Goal: Information Seeking & Learning: Learn about a topic

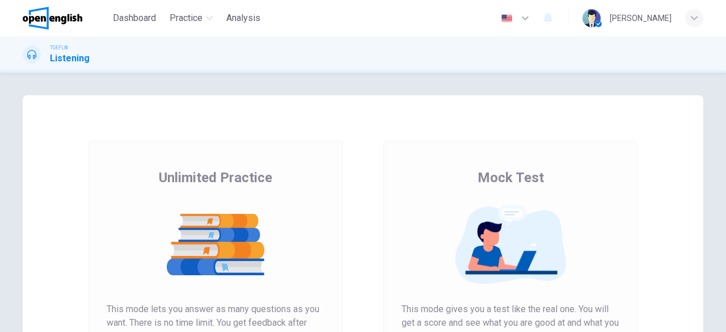
scroll to position [217, 0]
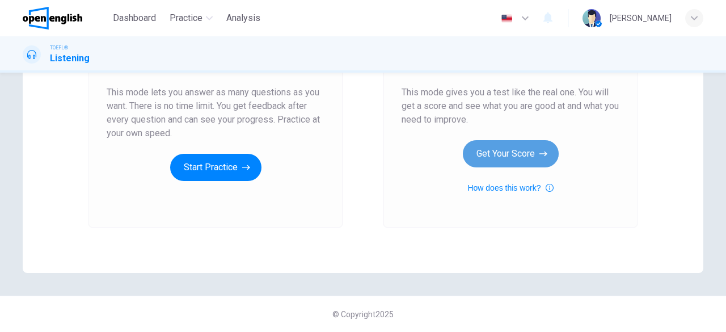
click at [495, 157] on button "Get Your Score" at bounding box center [511, 153] width 96 height 27
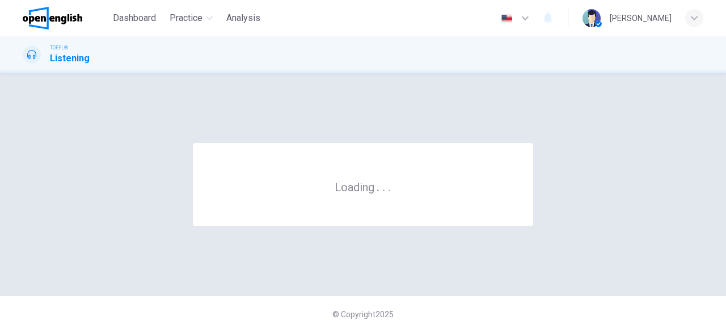
scroll to position [0, 0]
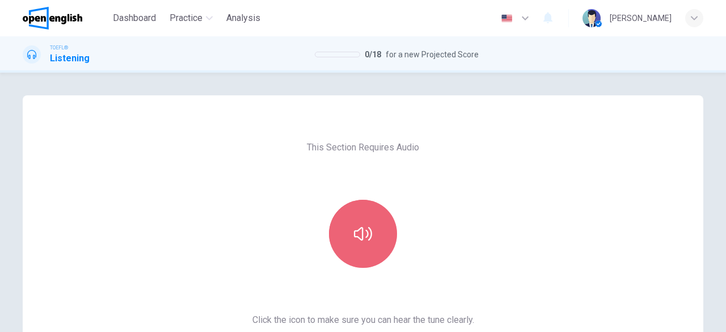
click at [376, 236] on button "button" at bounding box center [363, 234] width 68 height 68
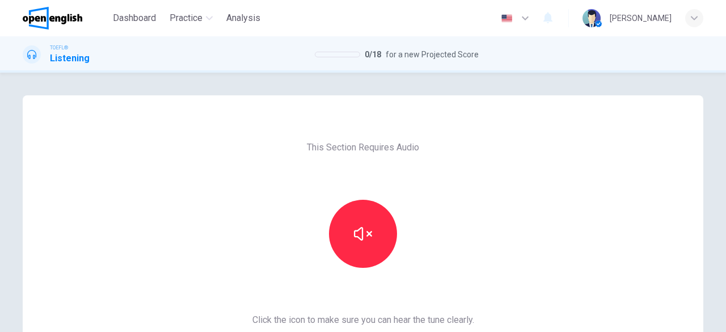
scroll to position [217, 0]
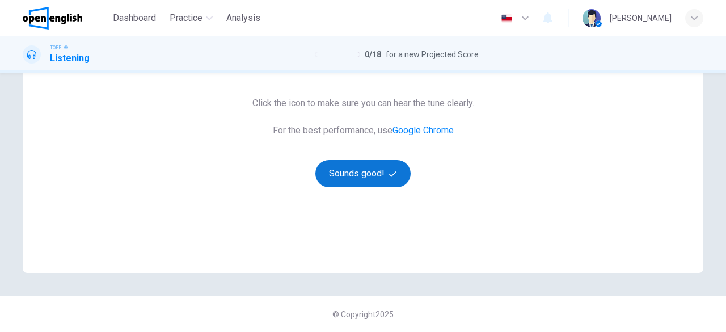
click at [363, 172] on button "Sounds good!" at bounding box center [362, 173] width 95 height 27
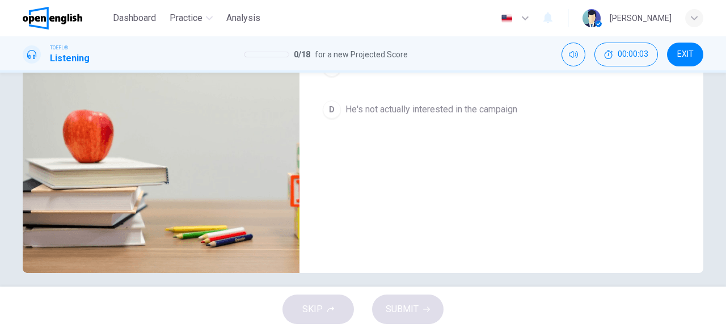
scroll to position [29, 0]
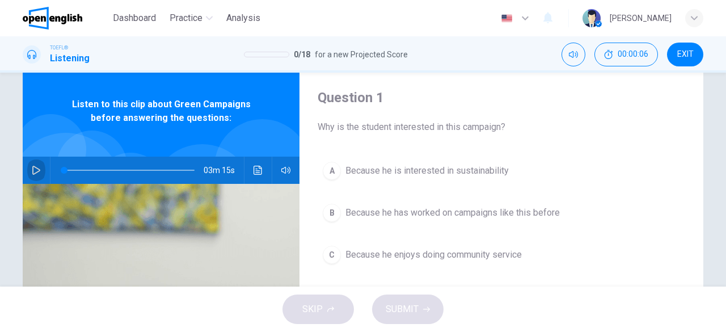
click at [32, 171] on icon "button" at bounding box center [36, 170] width 9 height 9
click at [446, 170] on span "Because he is interested in sustainability" at bounding box center [426, 171] width 163 height 14
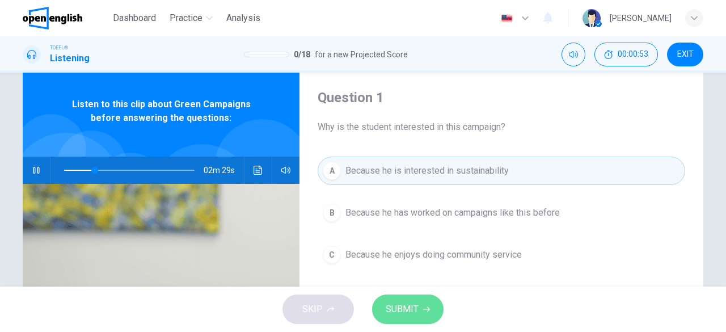
click at [407, 316] on span "SUBMIT" at bounding box center [402, 309] width 33 height 16
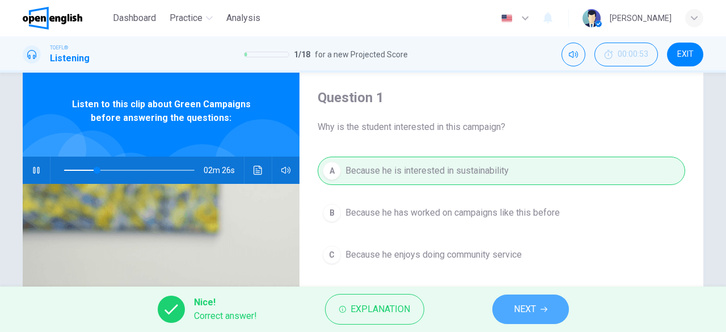
click at [530, 295] on button "NEXT" at bounding box center [530, 308] width 77 height 29
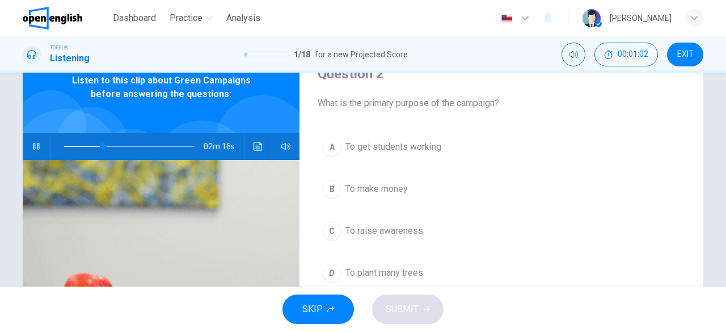
scroll to position [56, 0]
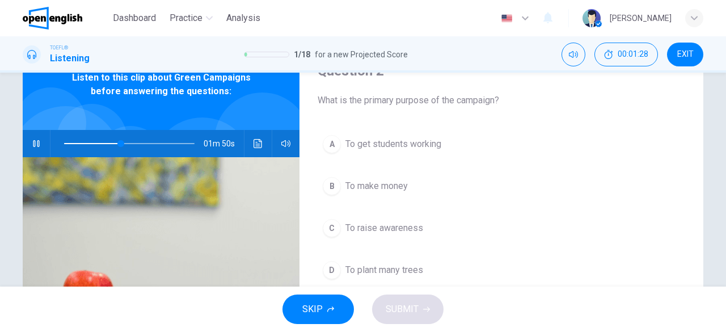
click at [396, 189] on span "To make money" at bounding box center [376, 186] width 62 height 14
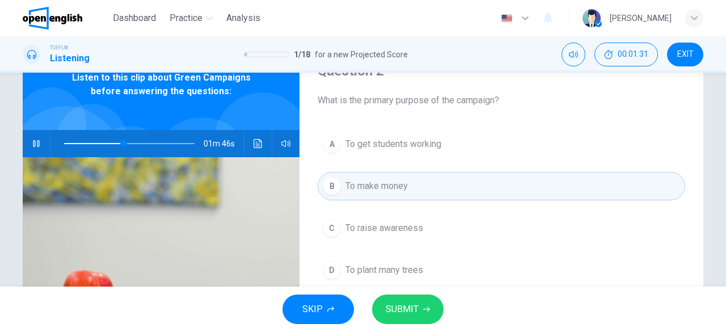
click at [400, 146] on span "To get students working" at bounding box center [393, 144] width 96 height 14
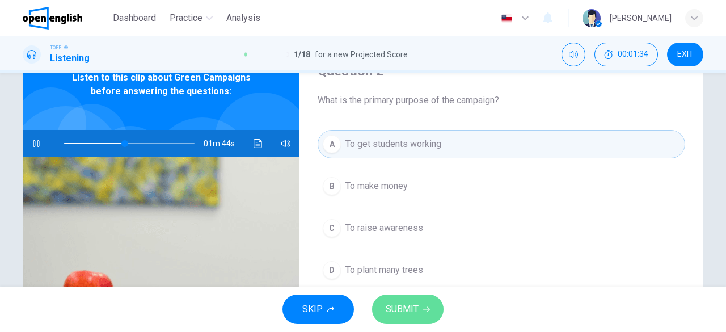
click at [406, 319] on button "SUBMIT" at bounding box center [407, 308] width 71 height 29
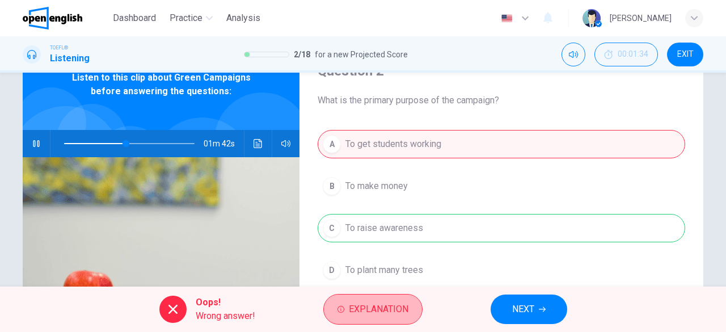
click at [406, 319] on button "Explanation" at bounding box center [372, 309] width 99 height 31
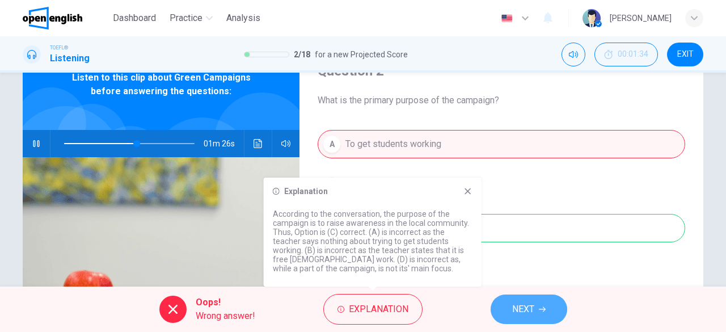
click at [517, 302] on span "NEXT" at bounding box center [523, 309] width 22 height 16
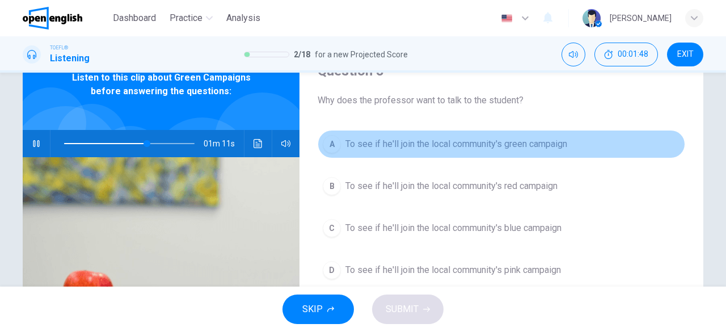
click at [456, 145] on span "To see if he'll join the local community's green campaign" at bounding box center [456, 144] width 222 height 14
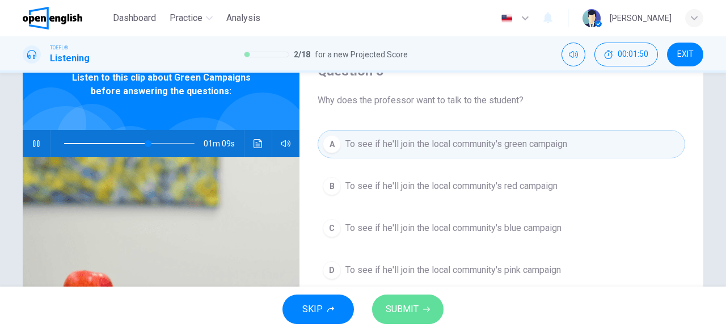
click at [418, 308] on button "SUBMIT" at bounding box center [407, 308] width 71 height 29
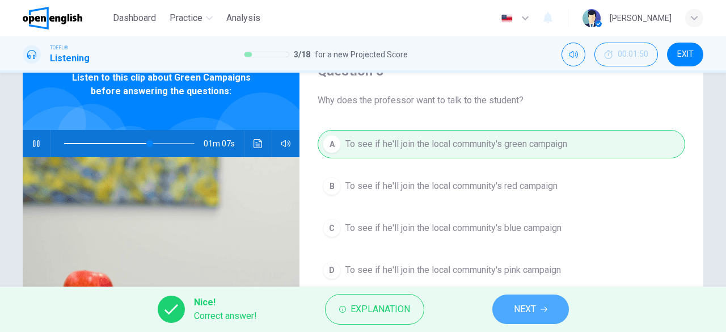
click at [516, 299] on button "NEXT" at bounding box center [530, 308] width 77 height 29
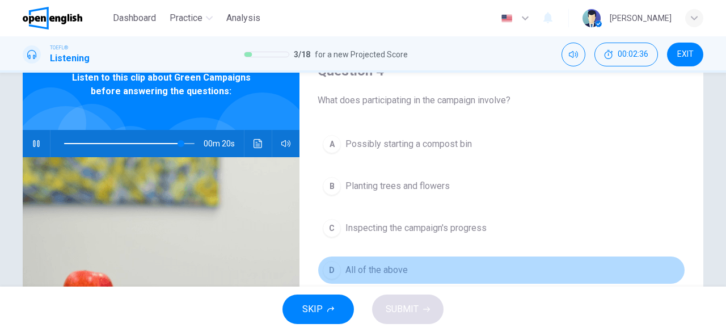
click at [392, 269] on span "All of the above" at bounding box center [376, 270] width 62 height 14
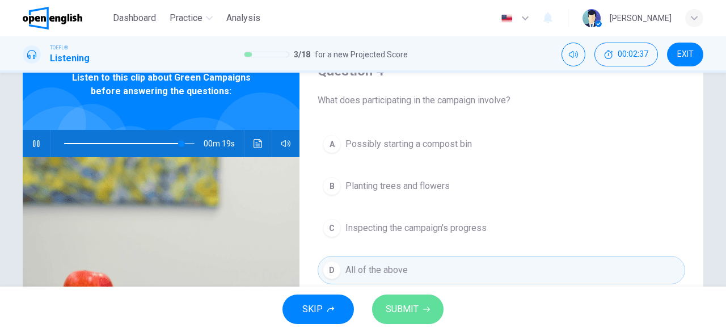
click at [423, 305] on button "SUBMIT" at bounding box center [407, 308] width 71 height 29
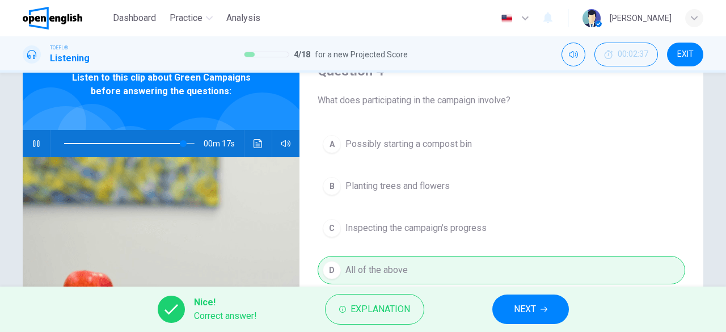
type input "**"
click at [513, 302] on button "NEXT" at bounding box center [530, 308] width 77 height 29
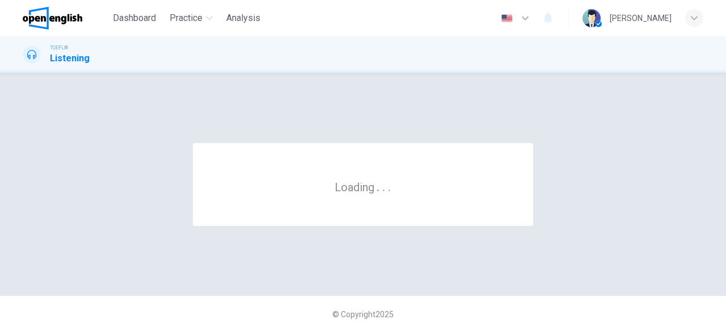
scroll to position [0, 0]
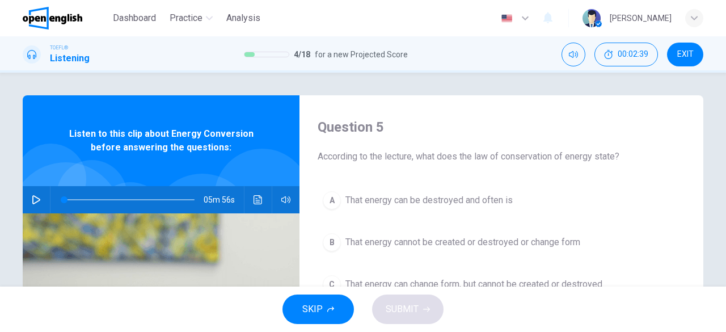
click at [35, 200] on icon "button" at bounding box center [36, 199] width 9 height 9
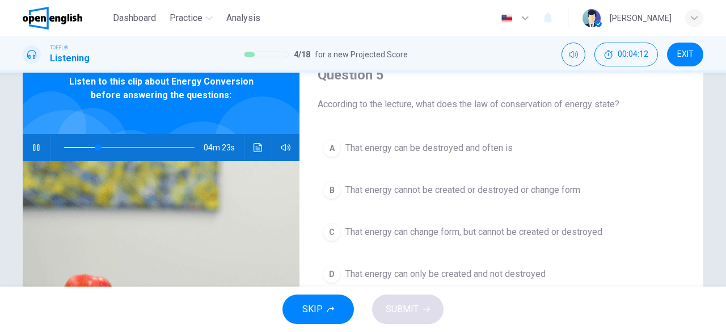
scroll to position [53, 0]
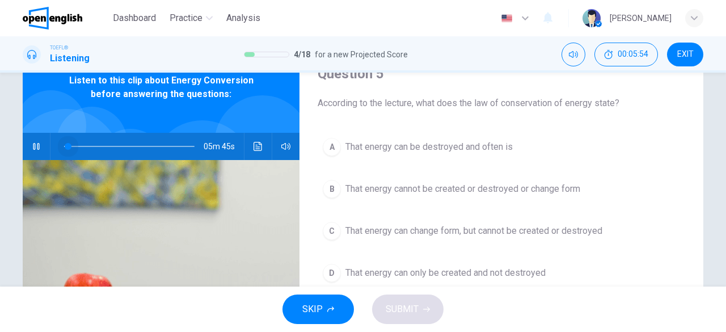
click at [65, 143] on span at bounding box center [129, 146] width 130 height 16
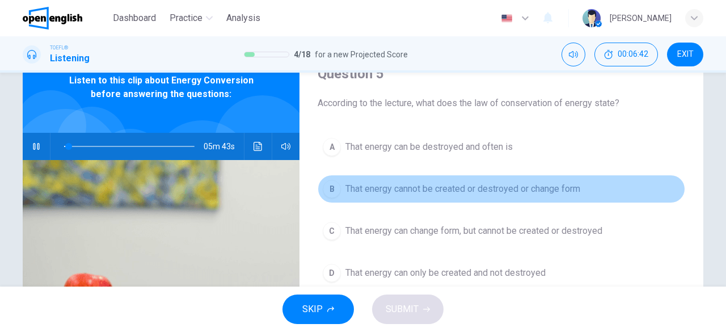
click at [358, 185] on span "That energy cannot be created or destroyed or change form" at bounding box center [462, 189] width 235 height 14
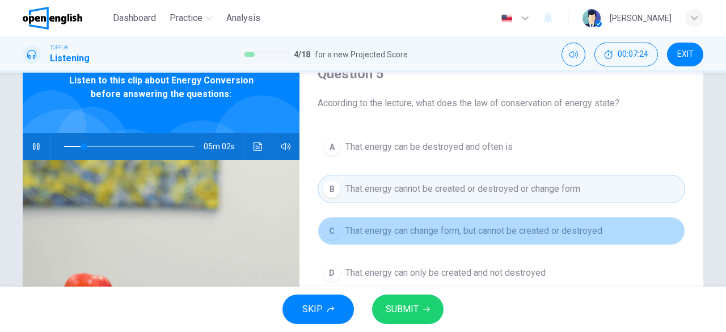
click at [412, 227] on span "That energy can change form, but cannot be created or destroyed" at bounding box center [473, 231] width 257 height 14
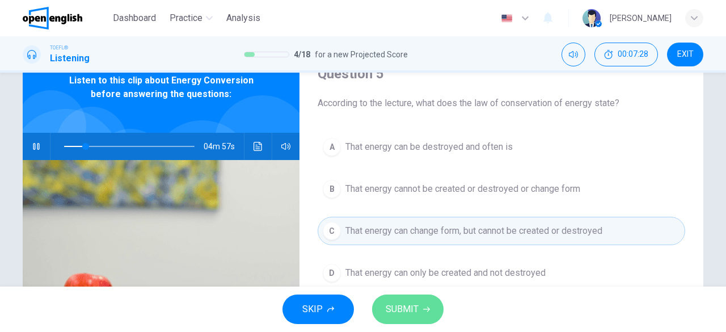
click at [410, 299] on button "SUBMIT" at bounding box center [407, 308] width 71 height 29
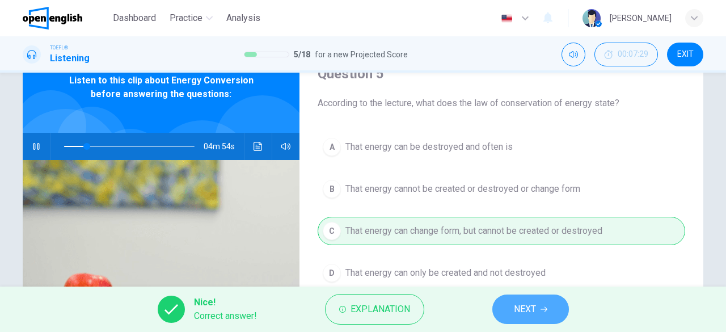
click at [500, 315] on button "NEXT" at bounding box center [530, 308] width 77 height 29
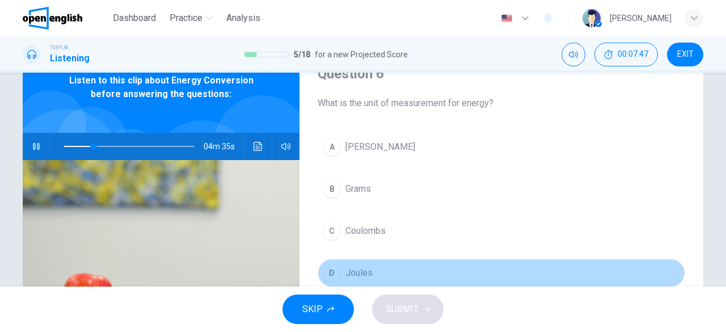
click at [352, 272] on span "Joules" at bounding box center [358, 273] width 27 height 14
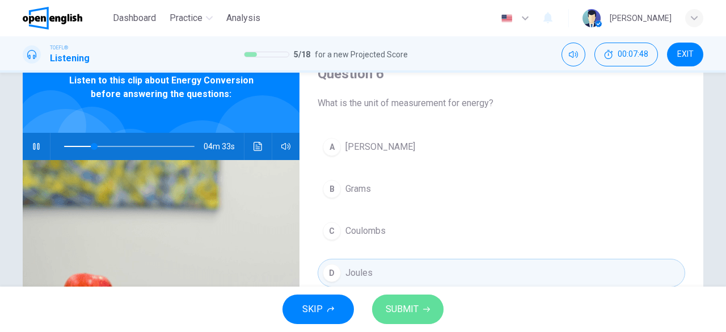
click at [395, 306] on span "SUBMIT" at bounding box center [402, 309] width 33 height 16
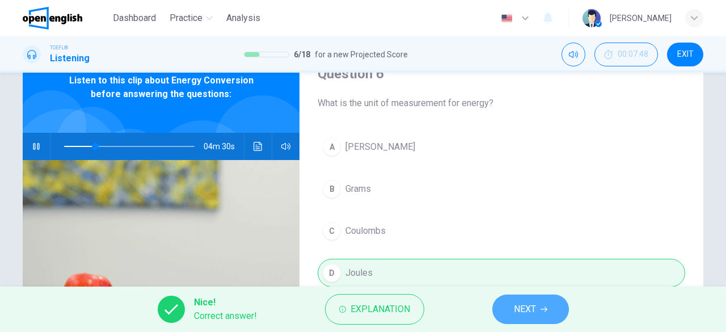
click at [537, 313] on button "NEXT" at bounding box center [530, 308] width 77 height 29
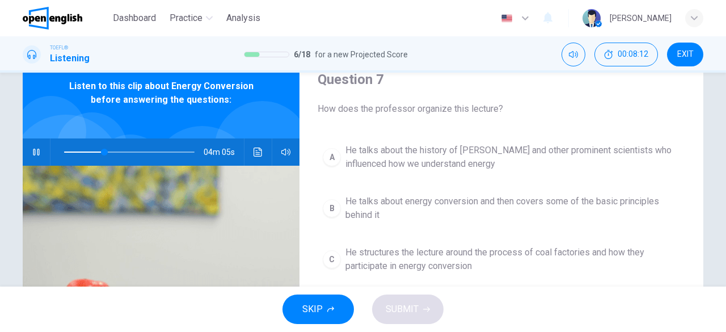
scroll to position [46, 0]
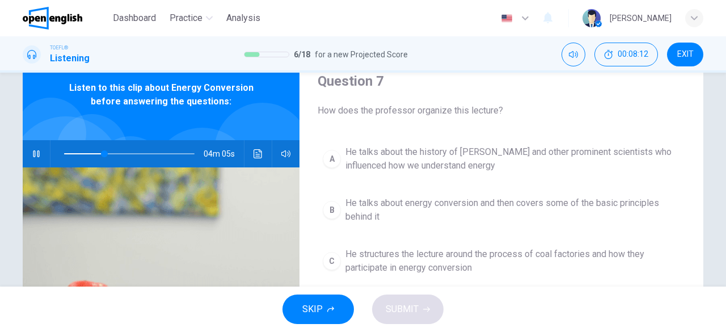
click at [463, 154] on span "He talks about the history of James Joules and other prominent scientists who i…" at bounding box center [512, 158] width 335 height 27
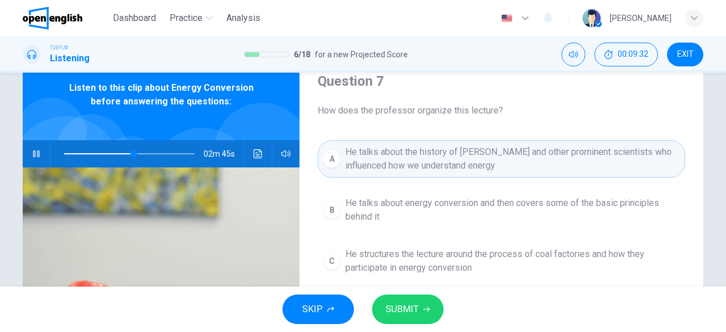
click at [628, 211] on span "He talks about energy conversion and then covers some of the basic principles b…" at bounding box center [512, 209] width 335 height 27
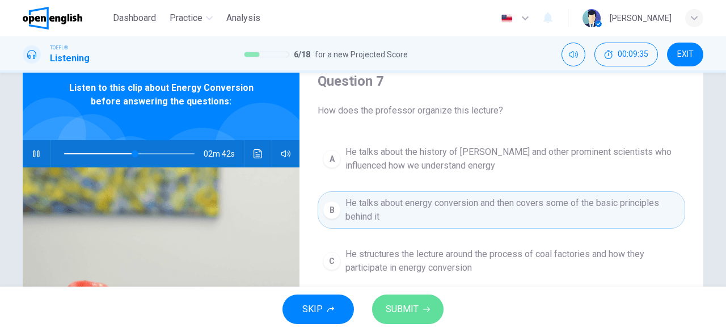
click at [400, 302] on span "SUBMIT" at bounding box center [402, 309] width 33 height 16
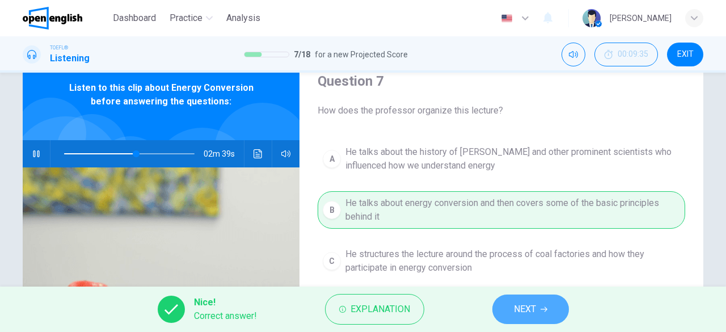
click at [535, 306] on span "NEXT" at bounding box center [525, 309] width 22 height 16
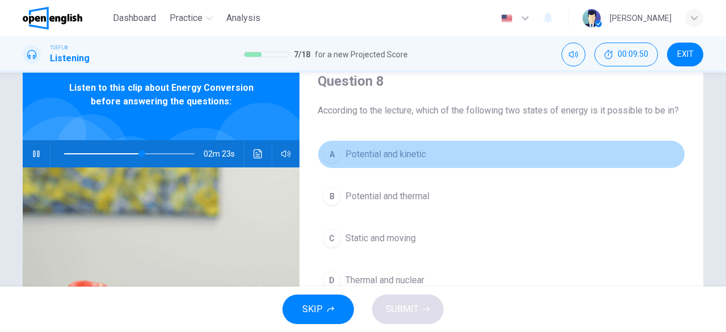
click at [410, 162] on button "A Potential and kinetic" at bounding box center [501, 154] width 367 height 28
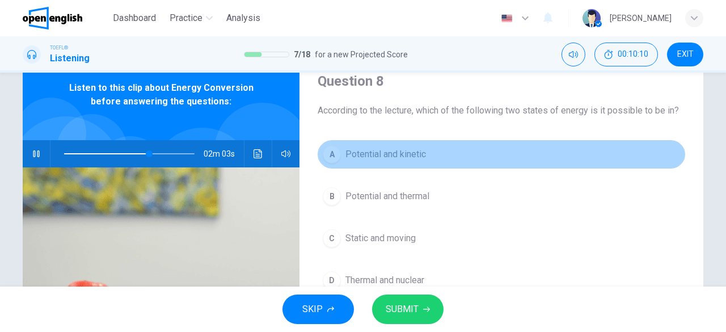
click at [410, 162] on button "A Potential and kinetic" at bounding box center [501, 154] width 367 height 28
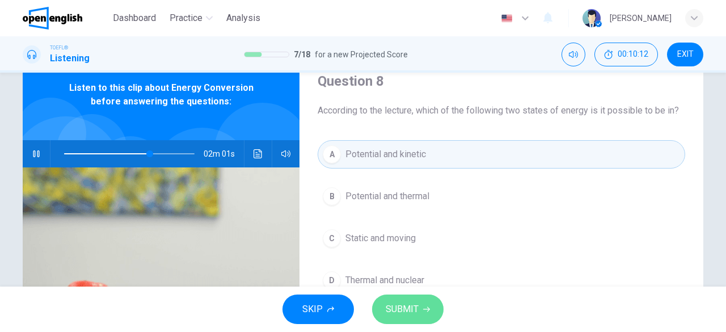
click at [396, 299] on button "SUBMIT" at bounding box center [407, 308] width 71 height 29
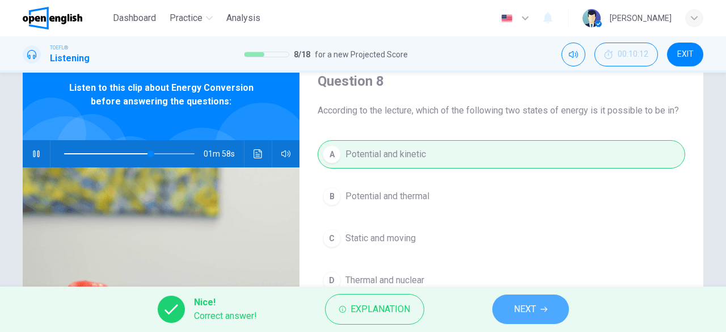
click at [509, 312] on button "NEXT" at bounding box center [530, 308] width 77 height 29
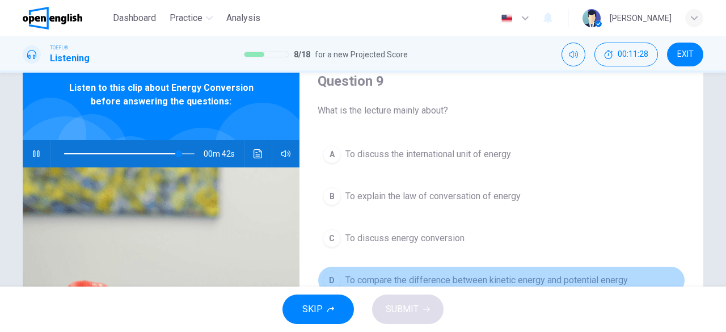
click at [489, 276] on span "To compare the difference between kinetic energy and potential energy" at bounding box center [486, 280] width 282 height 14
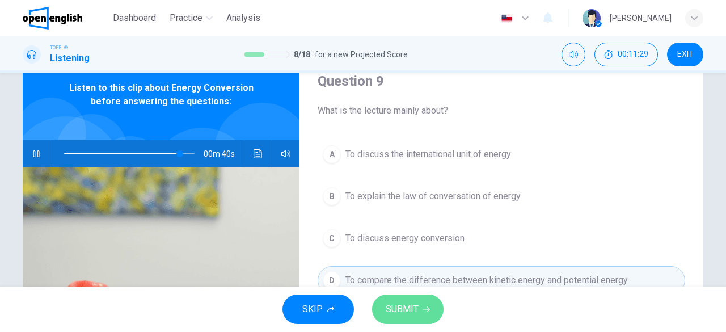
click at [411, 311] on span "SUBMIT" at bounding box center [402, 309] width 33 height 16
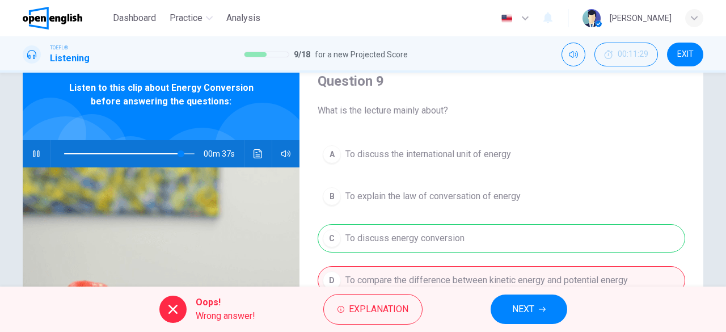
type input "**"
click at [508, 304] on button "NEXT" at bounding box center [528, 308] width 77 height 29
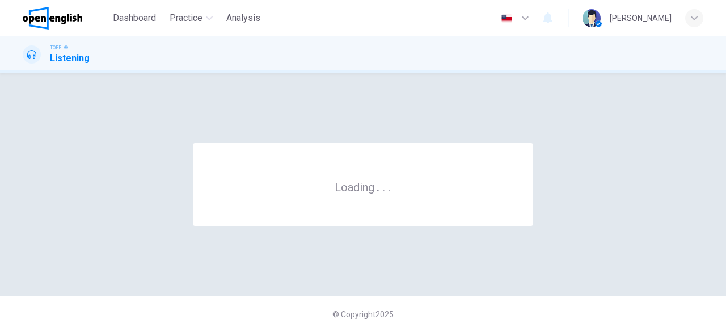
scroll to position [0, 0]
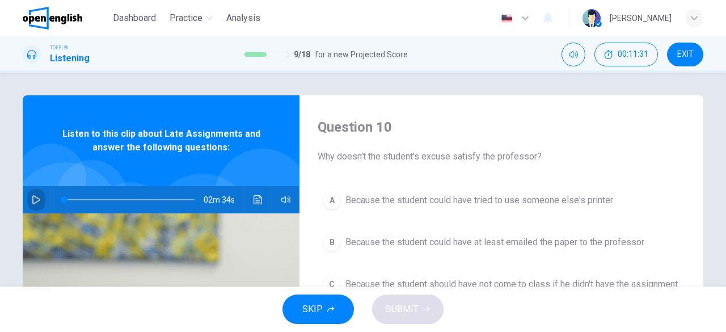
click at [32, 195] on icon "button" at bounding box center [36, 199] width 9 height 9
click at [32, 198] on icon "button" at bounding box center [36, 199] width 9 height 9
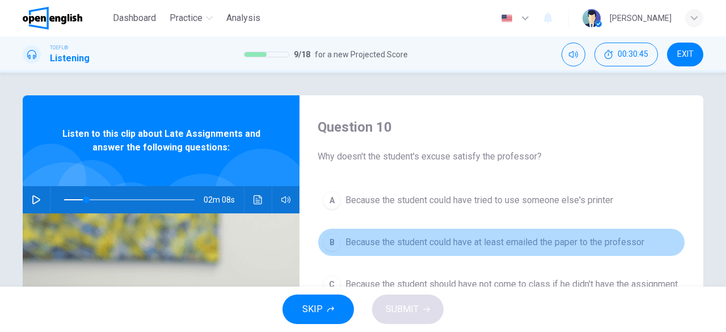
click at [326, 243] on div "B" at bounding box center [332, 242] width 18 height 18
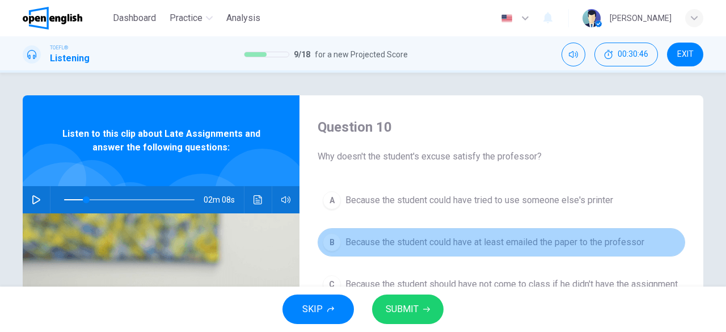
click at [326, 243] on div "B" at bounding box center [332, 242] width 18 height 18
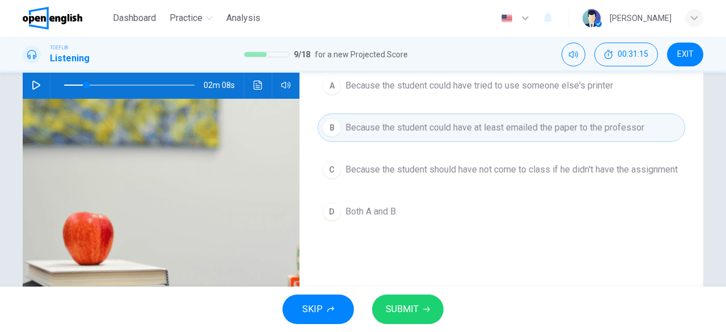
scroll to position [126, 0]
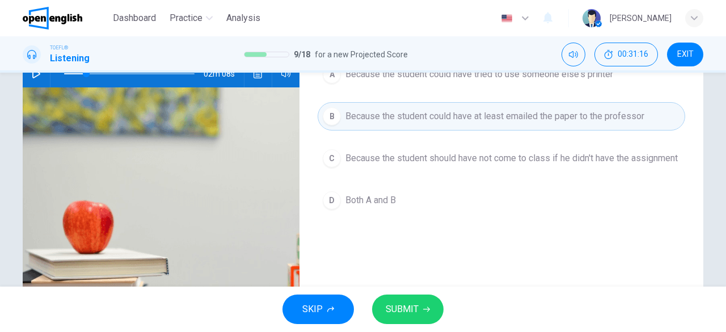
click at [323, 208] on div "D" at bounding box center [332, 200] width 18 height 18
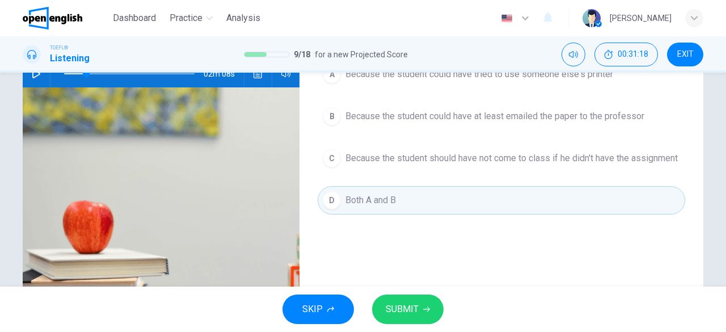
click at [417, 314] on span "SUBMIT" at bounding box center [402, 309] width 33 height 16
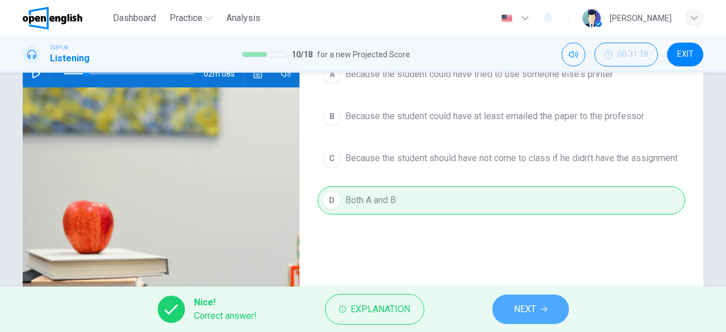
click at [520, 312] on span "NEXT" at bounding box center [525, 309] width 22 height 16
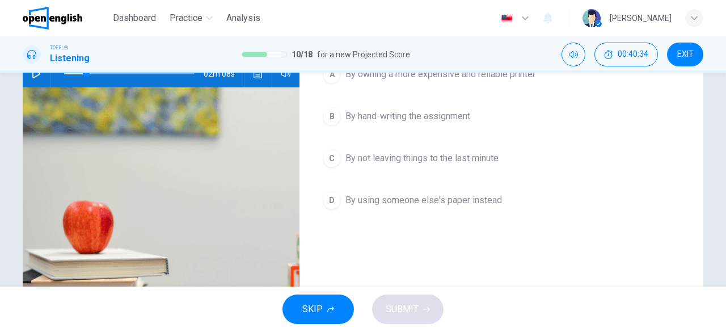
scroll to position [0, 0]
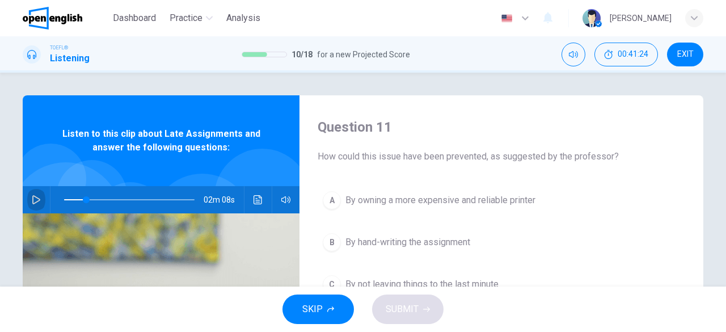
click at [31, 210] on button "button" at bounding box center [36, 199] width 18 height 27
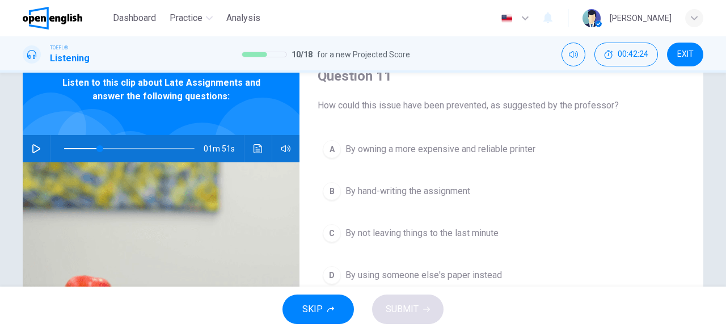
scroll to position [48, 0]
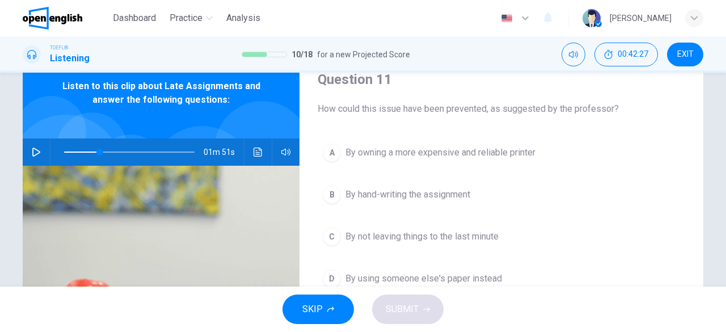
click at [27, 145] on button "button" at bounding box center [36, 151] width 18 height 27
click at [33, 149] on icon "button" at bounding box center [36, 152] width 6 height 7
type input "**"
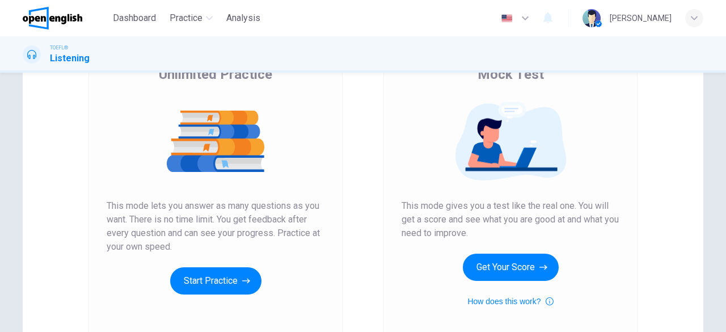
scroll to position [105, 0]
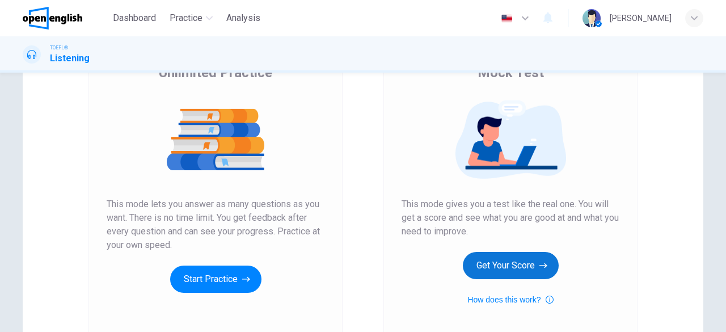
click at [497, 263] on button "Get Your Score" at bounding box center [511, 265] width 96 height 27
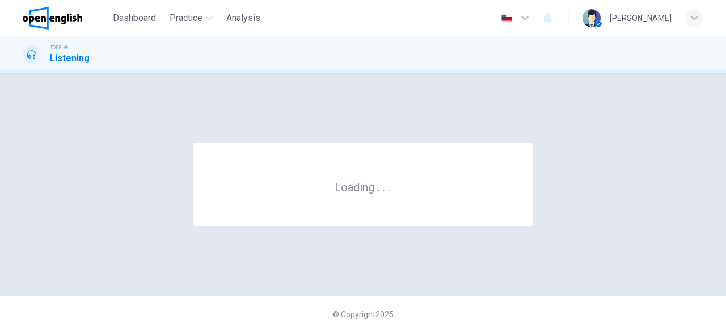
scroll to position [0, 0]
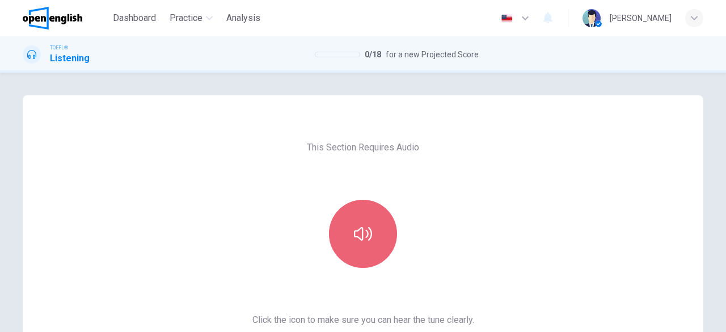
click at [361, 245] on button "button" at bounding box center [363, 234] width 68 height 68
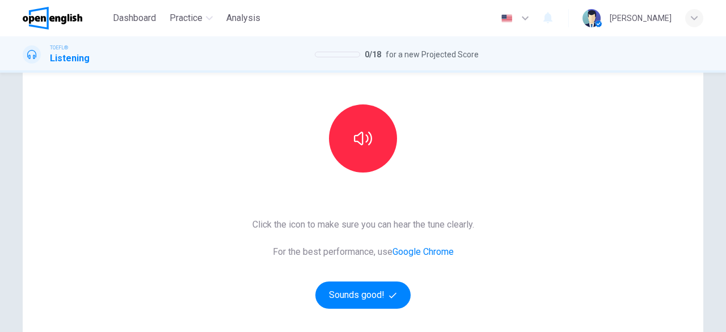
scroll to position [130, 0]
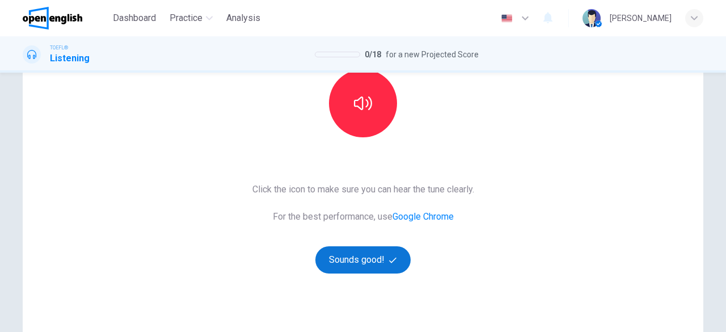
click at [389, 260] on icon "button" at bounding box center [392, 259] width 7 height 7
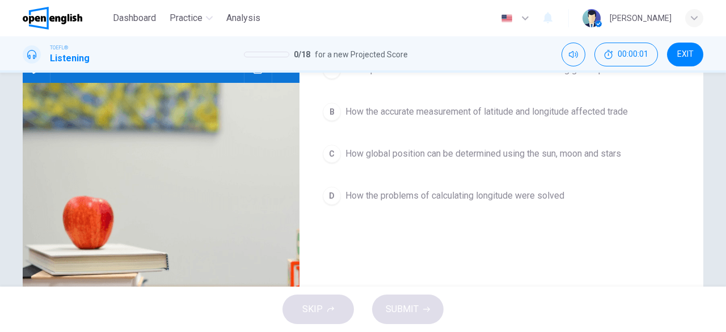
scroll to position [11, 0]
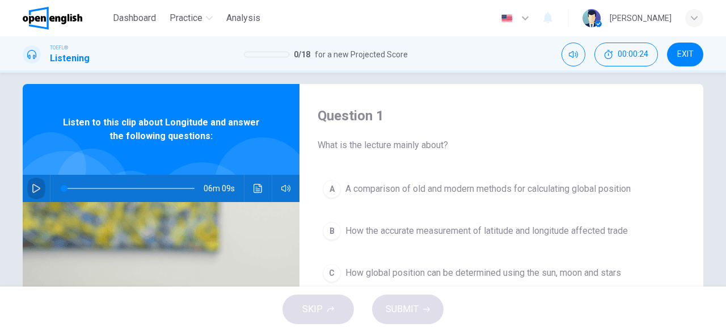
click at [33, 186] on icon "button" at bounding box center [36, 188] width 9 height 9
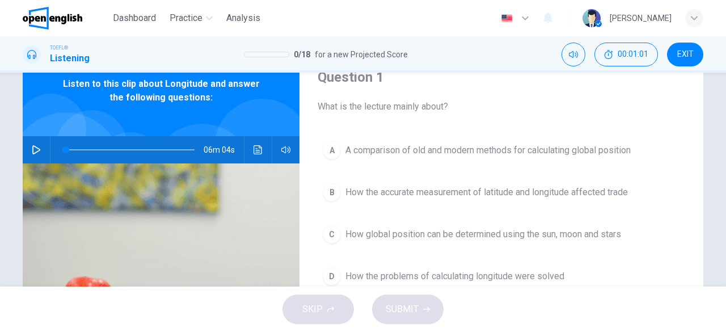
scroll to position [56, 0]
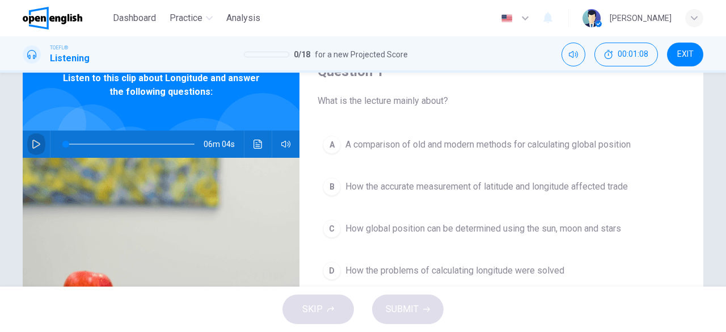
click at [29, 150] on button "button" at bounding box center [36, 143] width 18 height 27
click at [35, 147] on icon "button" at bounding box center [36, 143] width 9 height 9
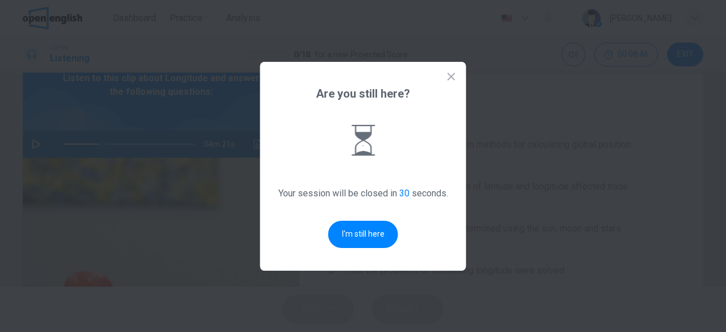
click at [447, 78] on icon at bounding box center [451, 76] width 11 height 11
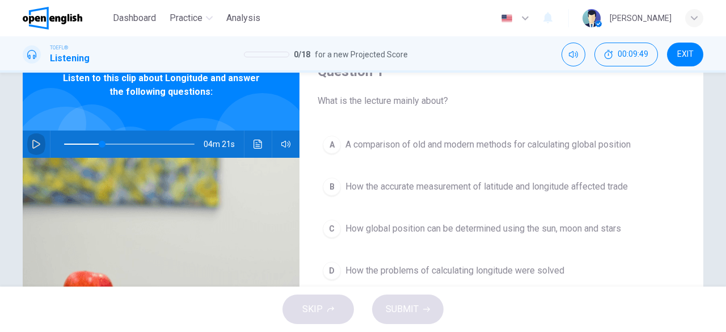
click at [39, 145] on button "button" at bounding box center [36, 143] width 18 height 27
click at [69, 145] on span at bounding box center [129, 144] width 130 height 16
click at [69, 145] on span at bounding box center [72, 144] width 7 height 7
click at [33, 145] on icon "button" at bounding box center [36, 143] width 9 height 9
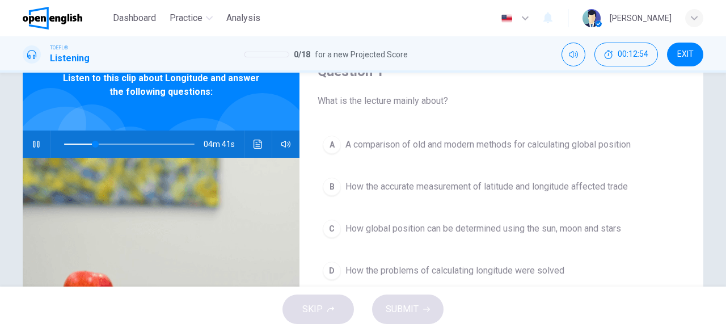
scroll to position [41, 0]
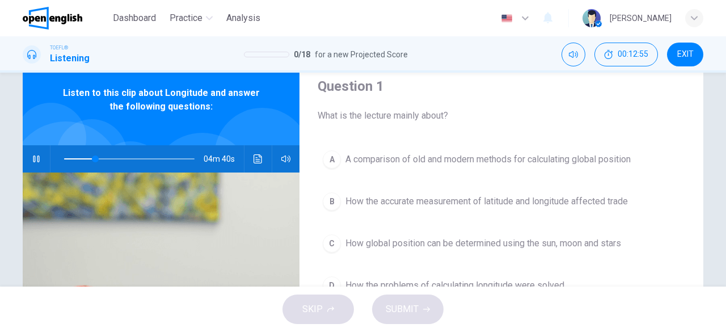
click at [330, 240] on div "C" at bounding box center [332, 243] width 18 height 18
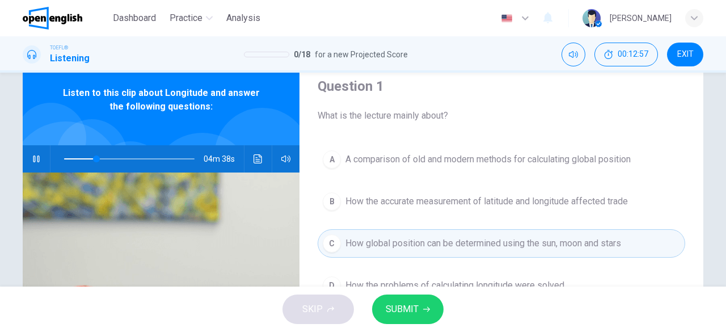
click at [408, 310] on span "SUBMIT" at bounding box center [402, 309] width 33 height 16
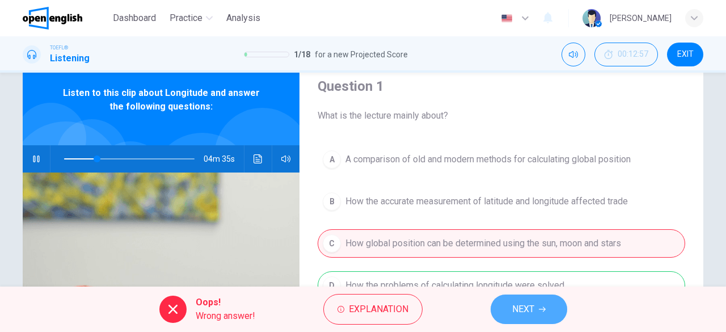
click at [519, 308] on span "NEXT" at bounding box center [523, 309] width 22 height 16
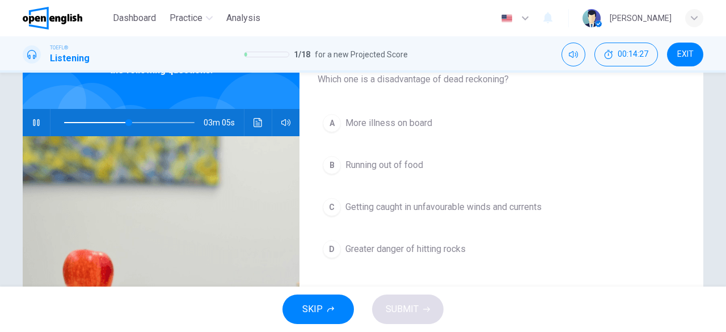
scroll to position [69, 0]
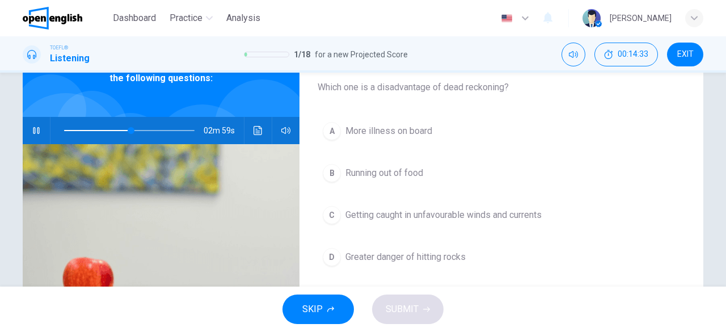
click at [73, 129] on span at bounding box center [129, 130] width 130 height 16
click at [327, 213] on div "C" at bounding box center [332, 215] width 18 height 18
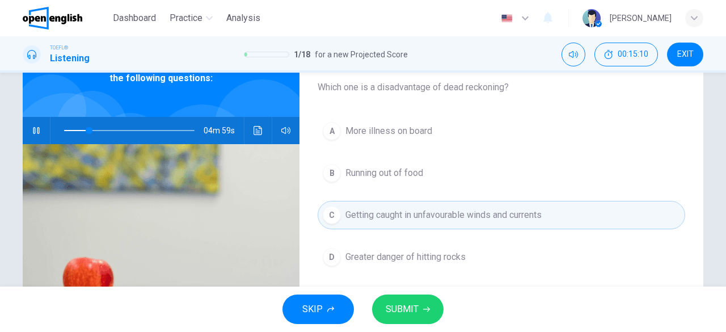
click at [405, 308] on span "SUBMIT" at bounding box center [402, 309] width 33 height 16
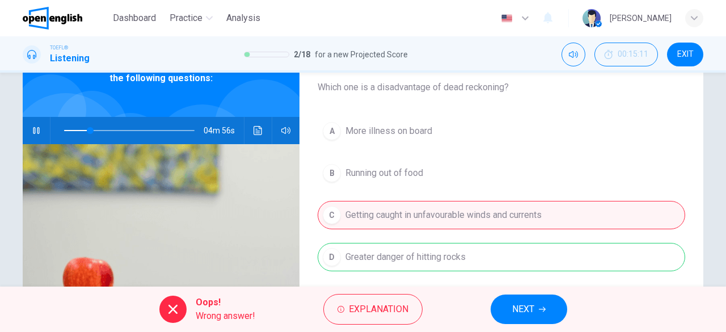
type input "**"
click at [687, 61] on button "EXIT" at bounding box center [685, 55] width 36 height 24
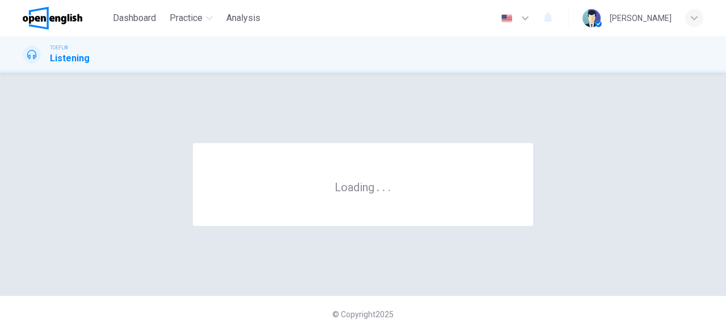
scroll to position [0, 0]
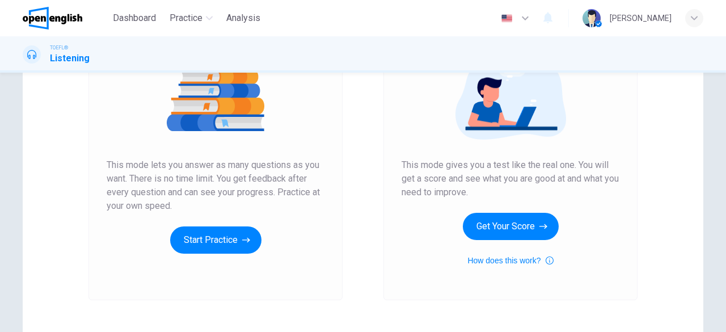
scroll to position [145, 0]
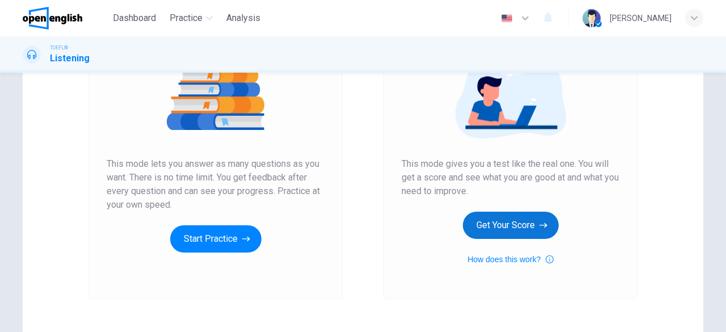
click at [510, 229] on button "Get Your Score" at bounding box center [511, 224] width 96 height 27
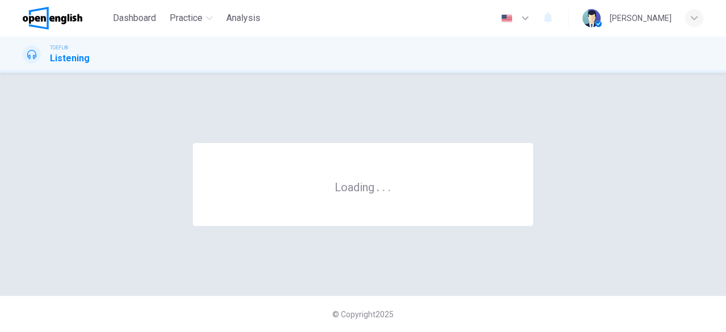
scroll to position [0, 0]
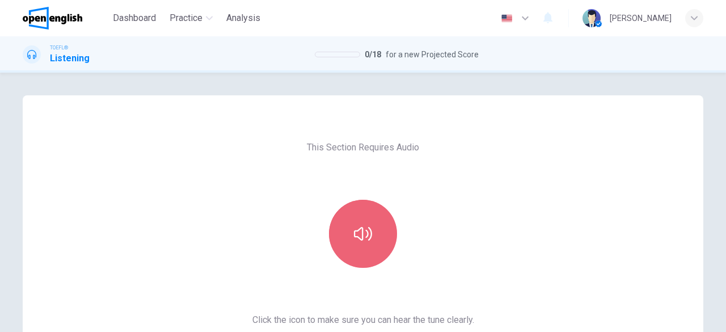
click at [353, 245] on button "button" at bounding box center [363, 234] width 68 height 68
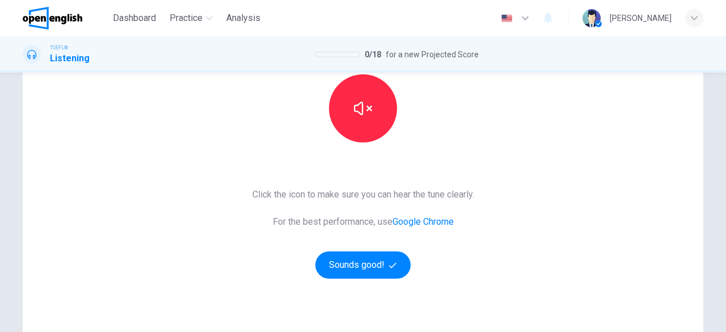
scroll to position [133, 0]
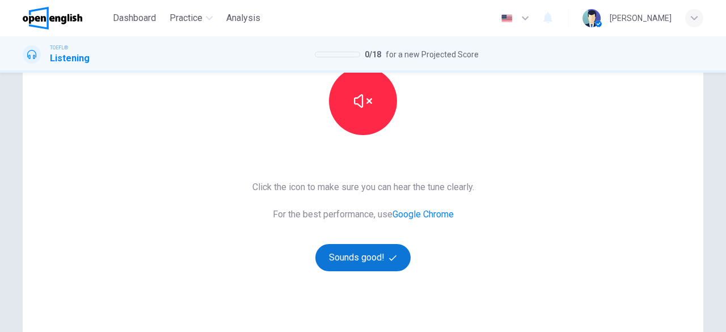
click at [369, 258] on button "Sounds good!" at bounding box center [362, 257] width 95 height 27
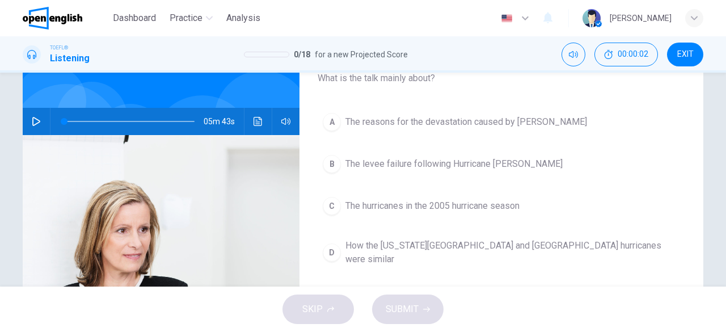
scroll to position [46, 0]
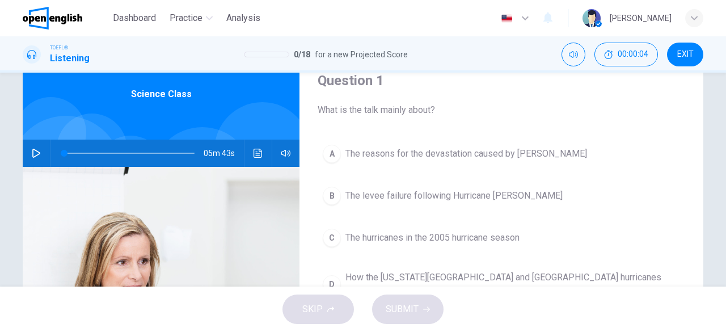
click at [33, 156] on icon "button" at bounding box center [36, 153] width 9 height 9
click at [32, 155] on icon "button" at bounding box center [36, 153] width 9 height 9
click at [327, 158] on div "A" at bounding box center [332, 154] width 18 height 18
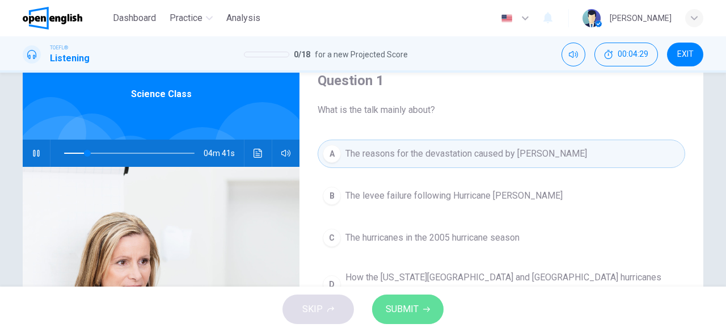
click at [394, 308] on span "SUBMIT" at bounding box center [402, 309] width 33 height 16
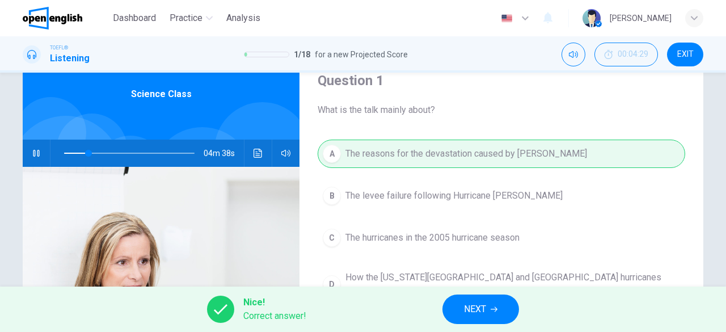
click at [476, 311] on span "NEXT" at bounding box center [475, 309] width 22 height 16
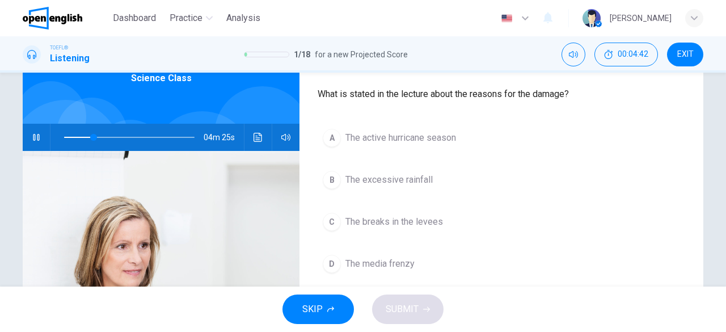
scroll to position [58, 0]
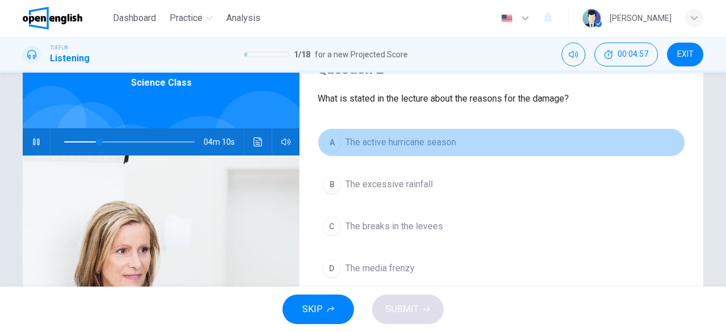
click at [356, 137] on span "The active hurricane season" at bounding box center [400, 143] width 111 height 14
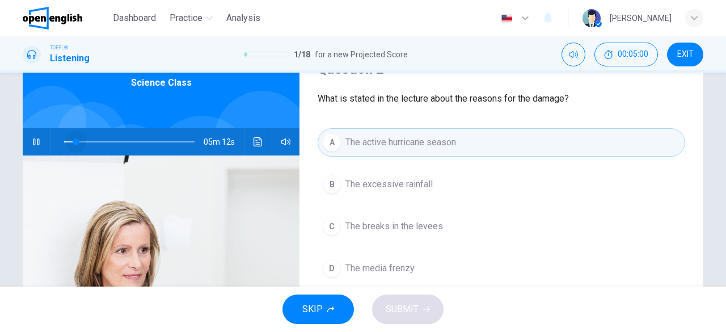
click at [73, 141] on span at bounding box center [129, 142] width 130 height 16
click at [32, 142] on icon "button" at bounding box center [36, 141] width 9 height 9
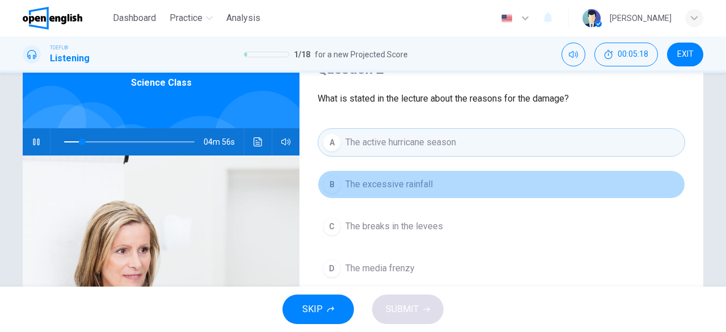
click at [393, 188] on span "The excessive rainfall" at bounding box center [388, 184] width 87 height 14
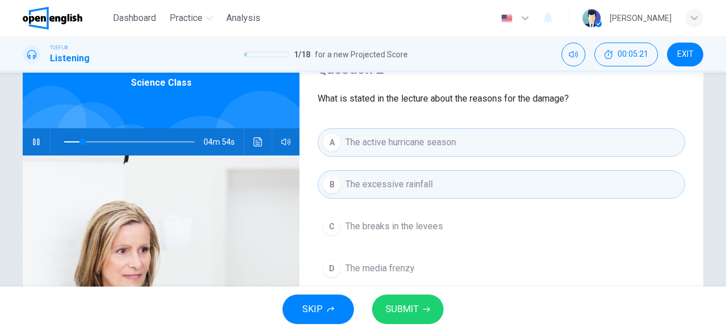
click at [418, 314] on button "SUBMIT" at bounding box center [407, 308] width 71 height 29
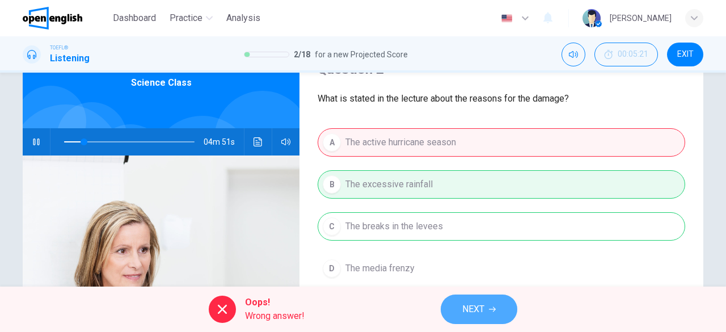
click at [491, 309] on icon "button" at bounding box center [492, 309] width 7 height 5
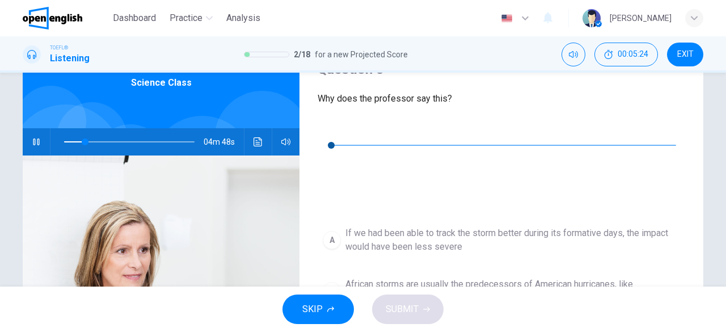
click at [32, 145] on icon "button" at bounding box center [36, 141] width 9 height 9
click at [32, 145] on icon "button" at bounding box center [36, 141] width 8 height 9
click at [27, 141] on button "button" at bounding box center [36, 141] width 18 height 27
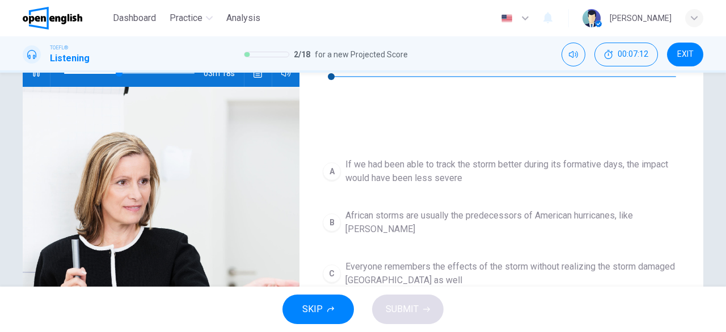
scroll to position [133, 0]
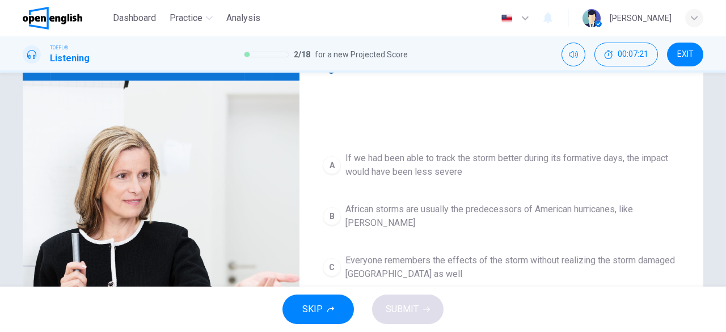
click at [326, 309] on div "D" at bounding box center [332, 318] width 18 height 18
click at [413, 306] on span "SUBMIT" at bounding box center [402, 309] width 33 height 16
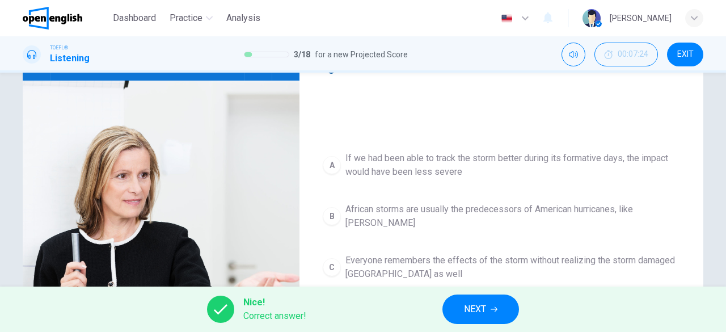
click at [485, 315] on span "NEXT" at bounding box center [475, 309] width 22 height 16
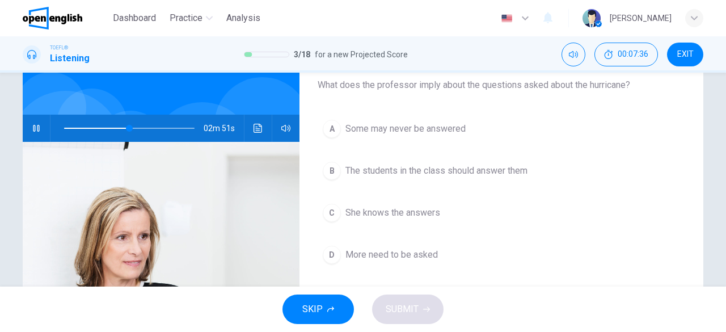
scroll to position [76, 0]
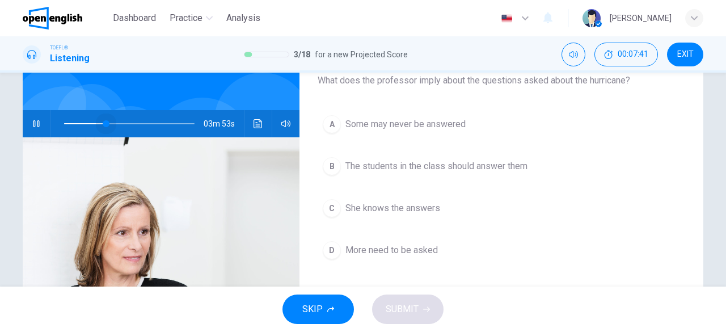
click at [103, 122] on span at bounding box center [129, 124] width 130 height 16
click at [325, 249] on div "D" at bounding box center [332, 250] width 18 height 18
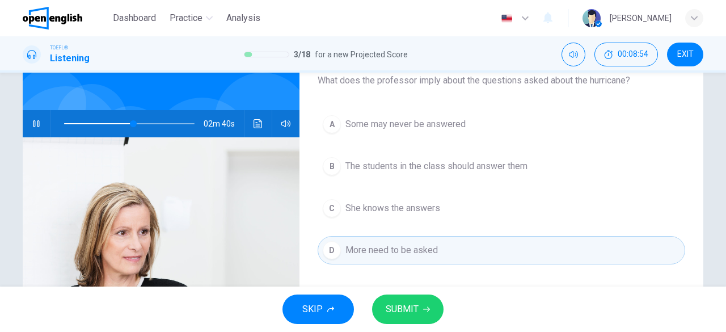
click at [398, 307] on span "SUBMIT" at bounding box center [402, 309] width 33 height 16
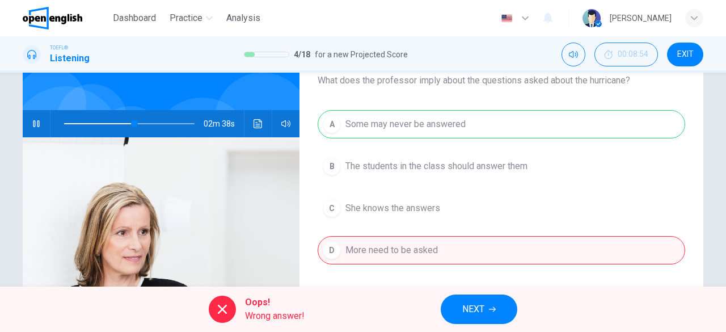
click at [485, 306] on button "NEXT" at bounding box center [479, 308] width 77 height 29
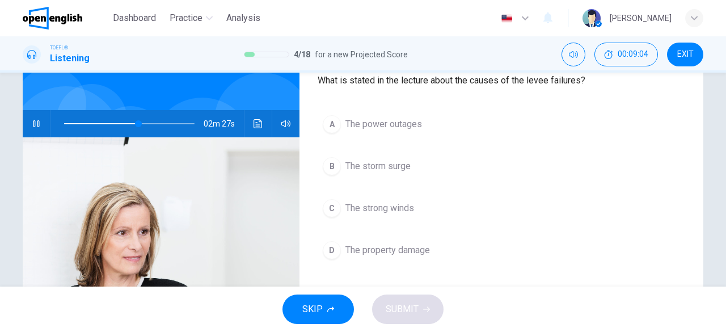
click at [327, 247] on div "D" at bounding box center [332, 250] width 18 height 18
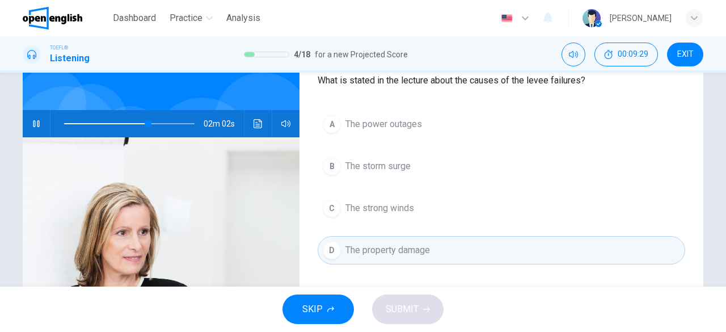
type input "**"
click at [687, 54] on span "EXIT" at bounding box center [685, 54] width 16 height 9
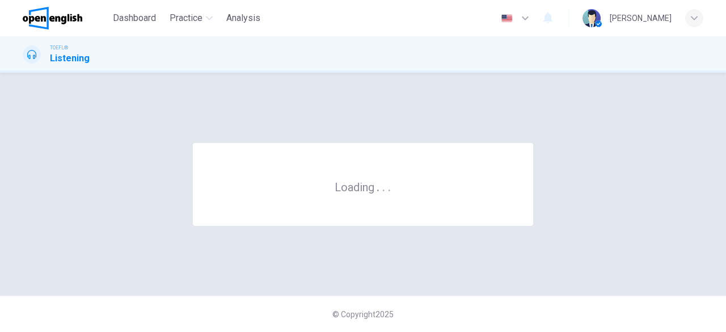
scroll to position [0, 0]
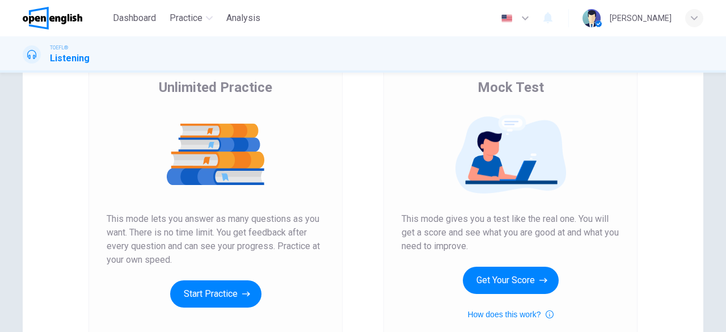
scroll to position [91, 0]
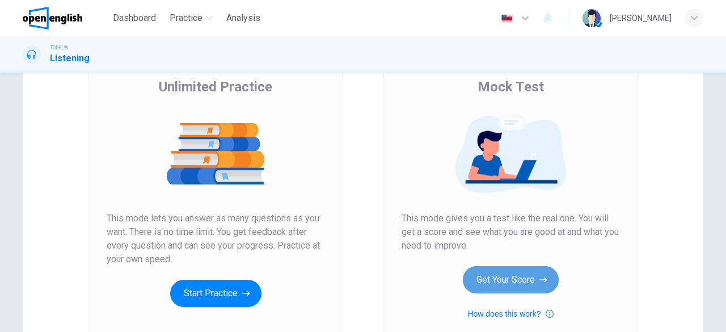
click at [502, 280] on button "Get Your Score" at bounding box center [511, 279] width 96 height 27
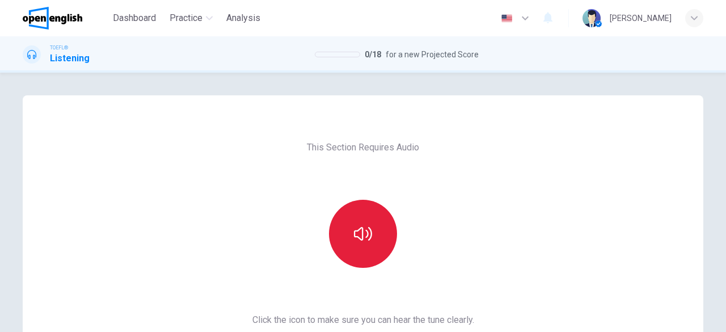
click at [362, 236] on icon "button" at bounding box center [363, 234] width 18 height 18
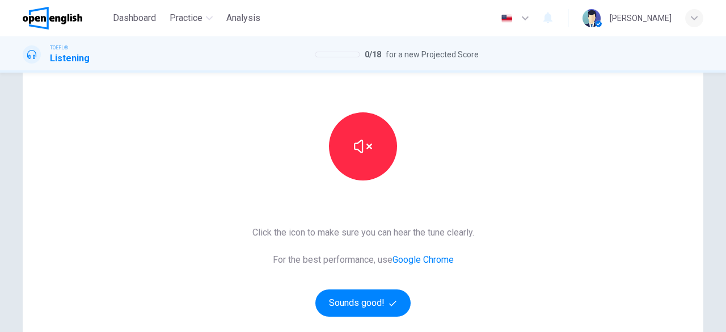
scroll to position [120, 0]
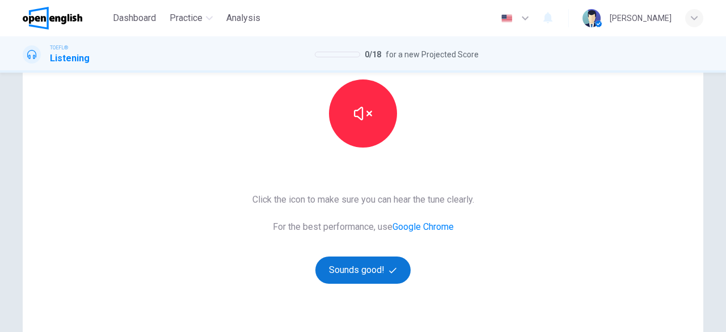
click at [372, 271] on button "Sounds good!" at bounding box center [362, 269] width 95 height 27
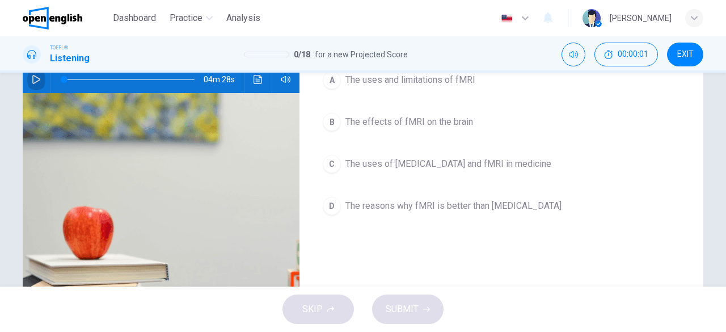
click at [35, 84] on icon "button" at bounding box center [36, 79] width 9 height 9
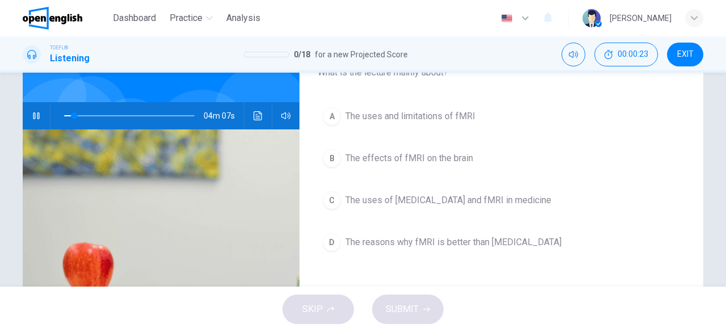
scroll to position [86, 0]
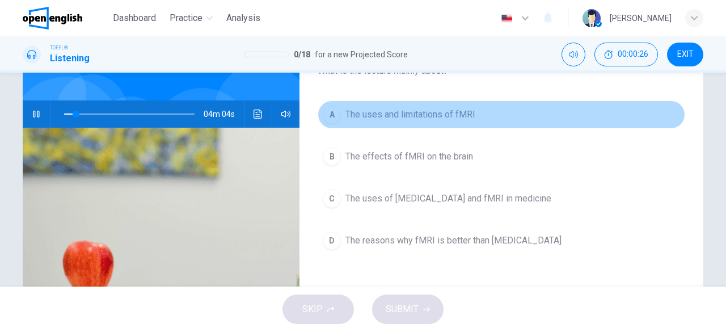
click at [416, 118] on span "The uses and limitations of fMRI" at bounding box center [410, 115] width 130 height 14
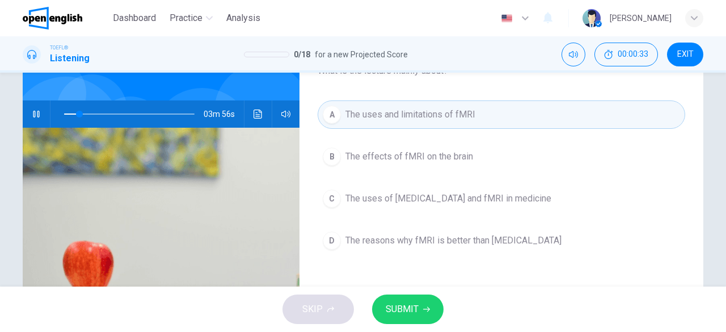
click at [407, 309] on span "SUBMIT" at bounding box center [402, 309] width 33 height 16
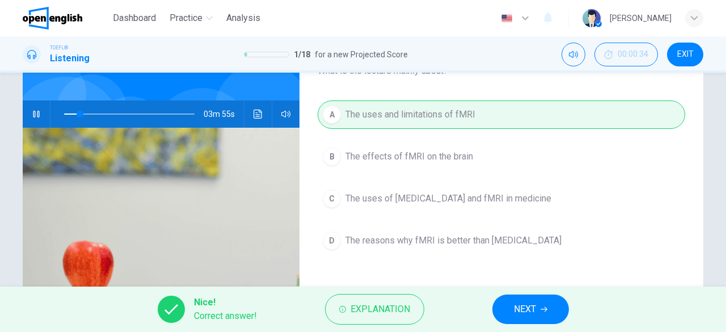
click at [541, 312] on icon "button" at bounding box center [543, 309] width 7 height 7
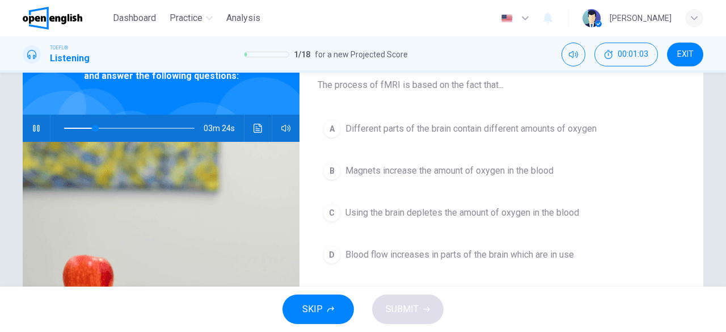
scroll to position [73, 0]
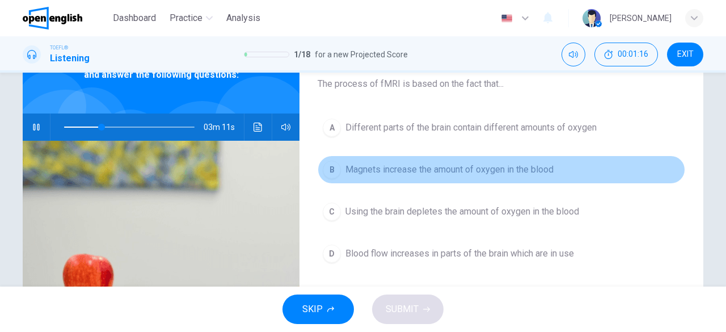
click at [331, 170] on div "B" at bounding box center [332, 169] width 18 height 18
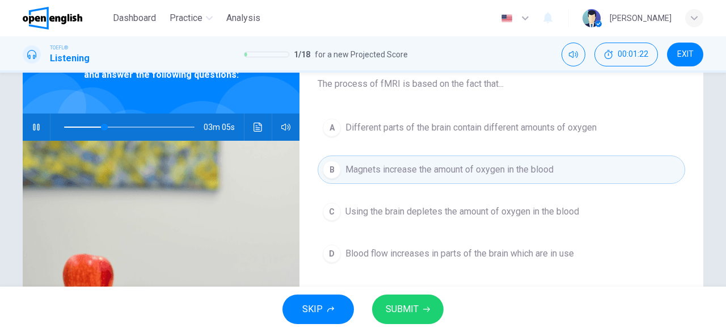
click at [418, 310] on button "SUBMIT" at bounding box center [407, 308] width 71 height 29
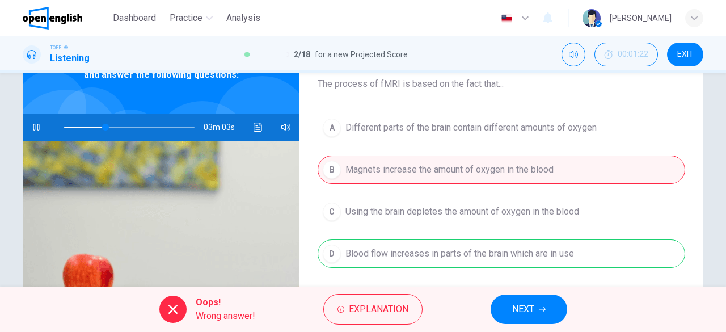
click at [523, 307] on span "NEXT" at bounding box center [523, 309] width 22 height 16
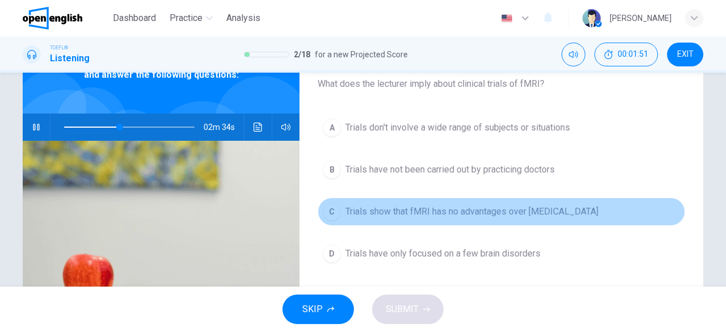
click at [481, 209] on span "Trials show that fMRI has no advantages over MRI" at bounding box center [471, 212] width 253 height 14
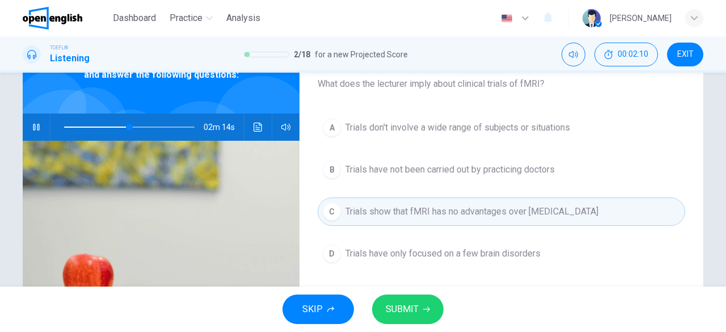
click at [420, 312] on button "SUBMIT" at bounding box center [407, 308] width 71 height 29
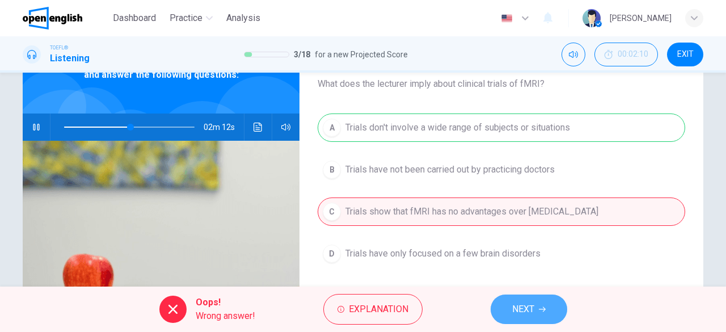
click at [540, 314] on button "NEXT" at bounding box center [528, 308] width 77 height 29
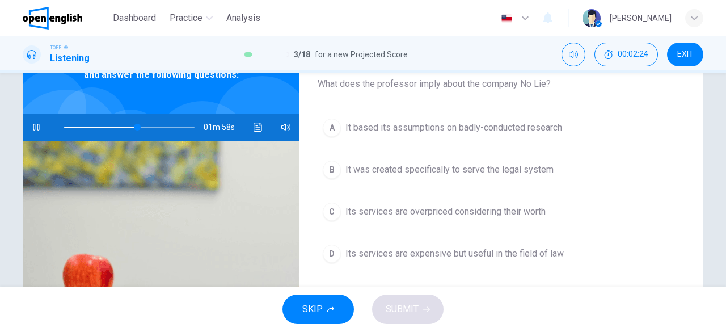
click at [441, 253] on span "Its services are expensive but useful in the field of law" at bounding box center [454, 254] width 218 height 14
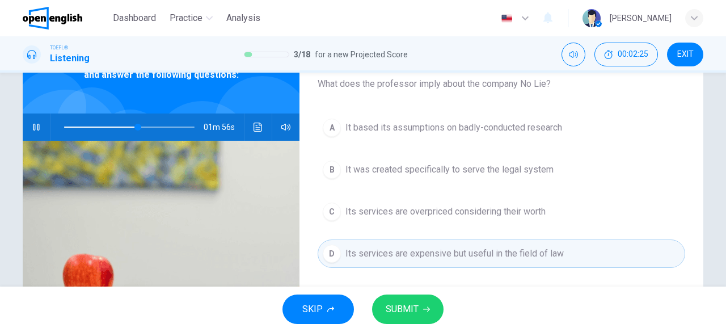
click at [424, 308] on icon "button" at bounding box center [426, 309] width 7 height 7
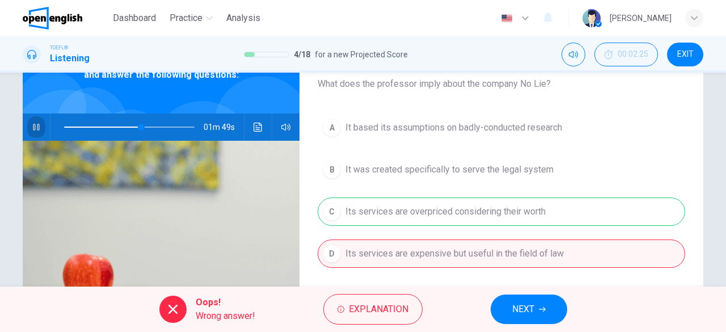
click at [32, 132] on icon "button" at bounding box center [36, 126] width 9 height 9
type input "**"
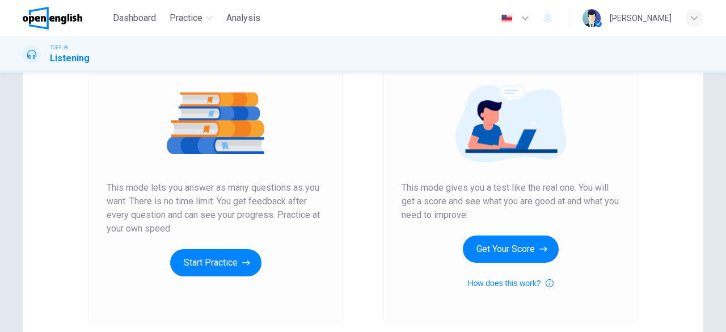
scroll to position [143, 0]
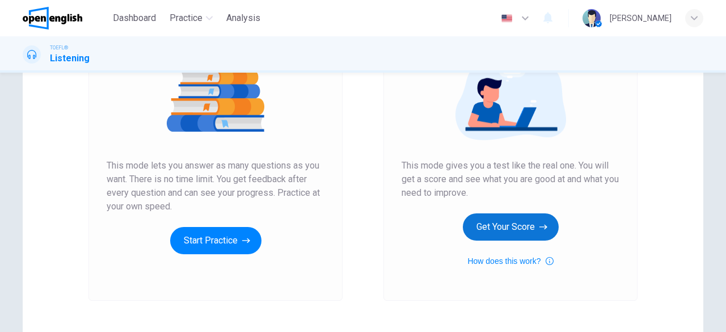
click at [493, 222] on button "Get Your Score" at bounding box center [511, 226] width 96 height 27
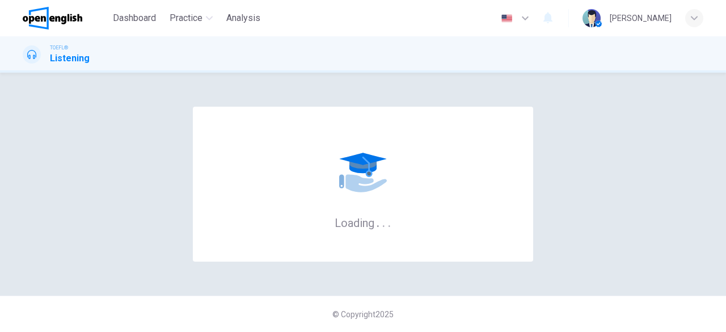
scroll to position [0, 0]
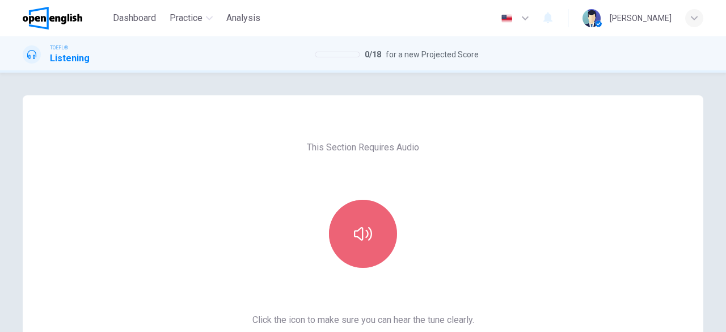
click at [346, 257] on button "button" at bounding box center [363, 234] width 68 height 68
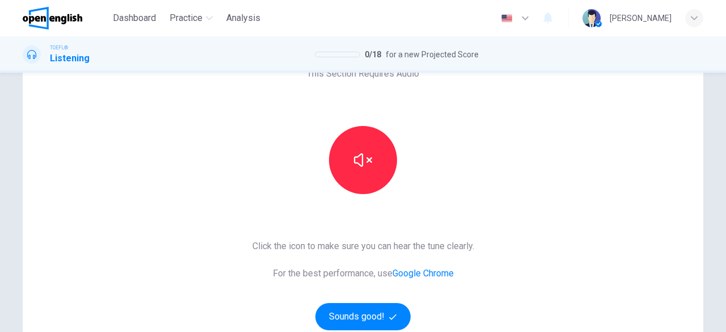
scroll to position [76, 0]
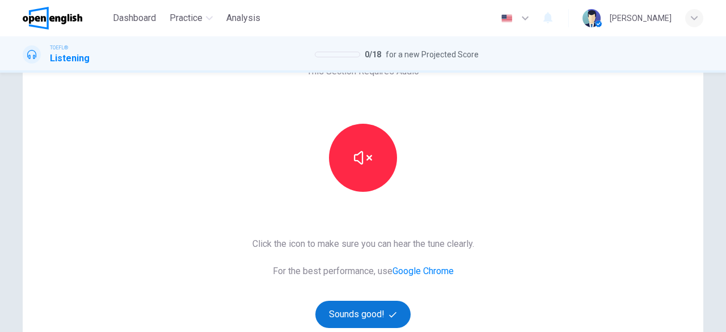
click at [334, 317] on button "Sounds good!" at bounding box center [362, 313] width 95 height 27
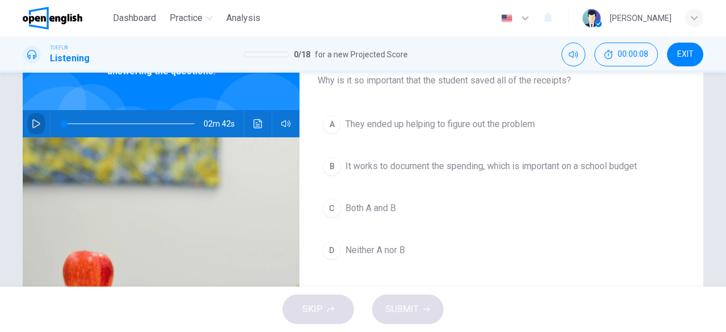
click at [32, 121] on icon "button" at bounding box center [36, 123] width 9 height 9
click at [466, 221] on div "A They ended up helping to figure out the problem B It works to document the sp…" at bounding box center [501, 198] width 367 height 177
click at [39, 123] on button "button" at bounding box center [36, 123] width 18 height 27
click at [39, 124] on button "button" at bounding box center [36, 123] width 18 height 27
click at [39, 125] on button "button" at bounding box center [36, 123] width 18 height 27
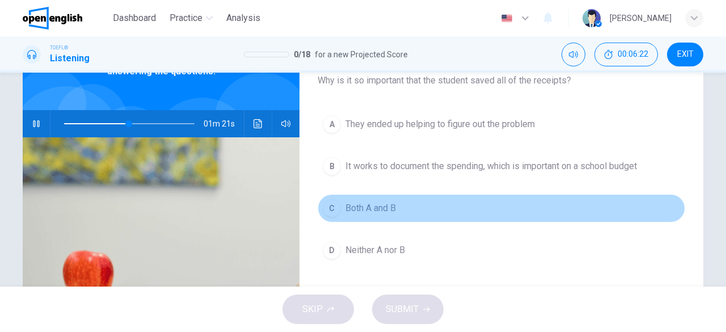
click at [333, 208] on div "C" at bounding box center [332, 208] width 18 height 18
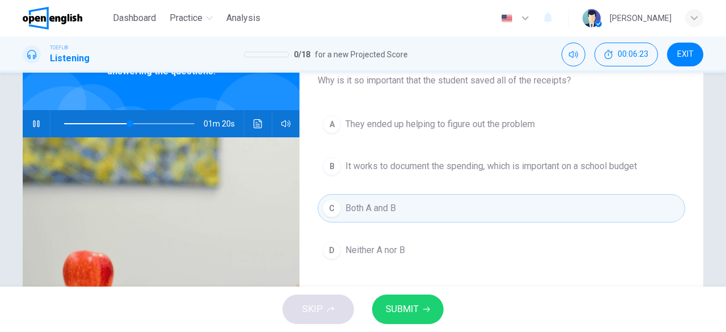
click at [416, 306] on span "SUBMIT" at bounding box center [402, 309] width 33 height 16
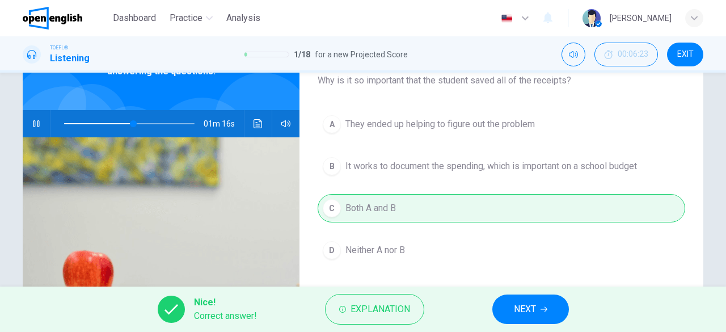
click at [529, 303] on span "NEXT" at bounding box center [525, 309] width 22 height 16
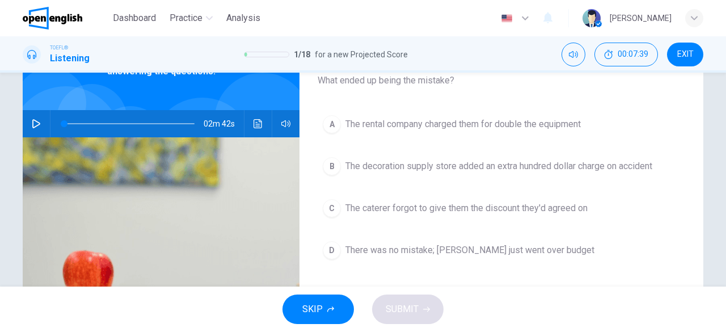
type input "*"
click at [327, 125] on div "A" at bounding box center [332, 124] width 18 height 18
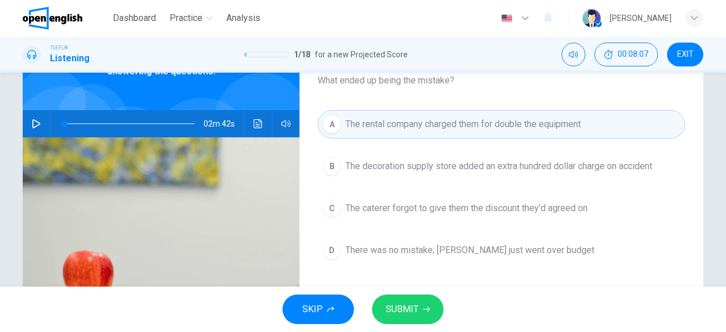
click at [400, 312] on span "SUBMIT" at bounding box center [402, 309] width 33 height 16
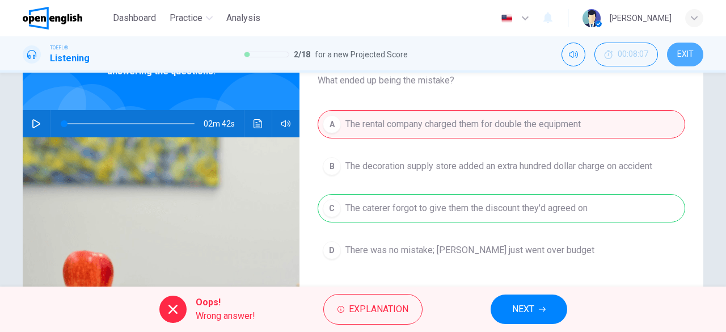
click at [686, 56] on span "EXIT" at bounding box center [685, 54] width 16 height 9
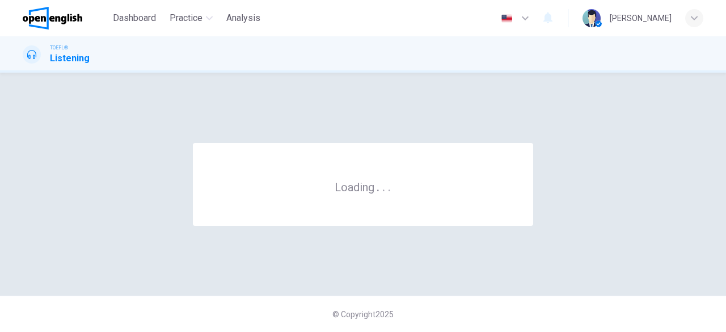
scroll to position [0, 0]
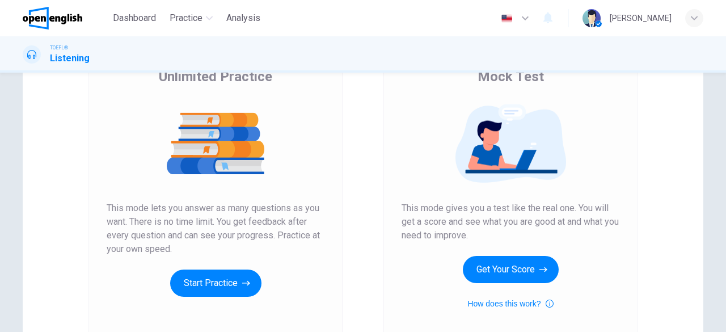
scroll to position [116, 0]
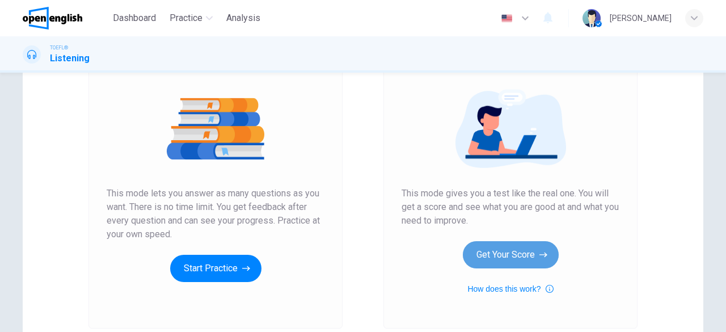
click at [524, 254] on button "Get Your Score" at bounding box center [511, 254] width 96 height 27
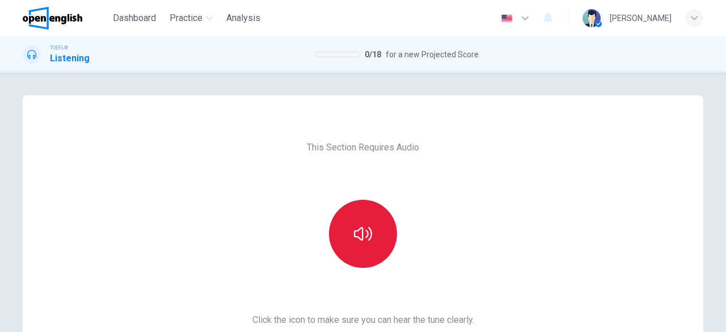
click at [364, 245] on button "button" at bounding box center [363, 234] width 68 height 68
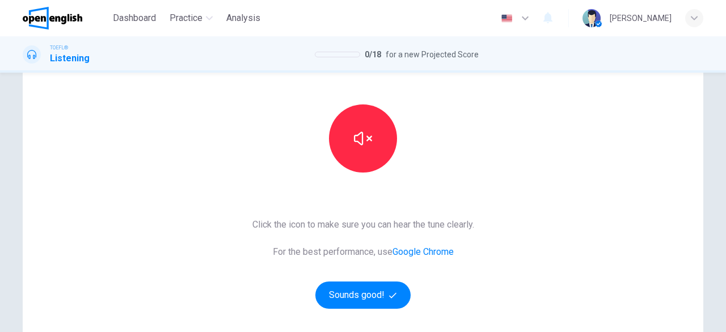
scroll to position [128, 0]
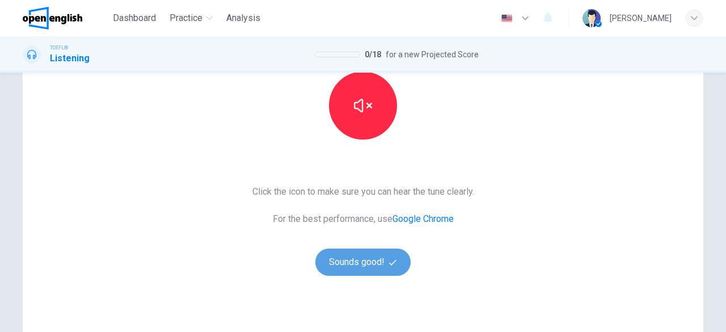
click at [341, 264] on button "Sounds good!" at bounding box center [362, 261] width 95 height 27
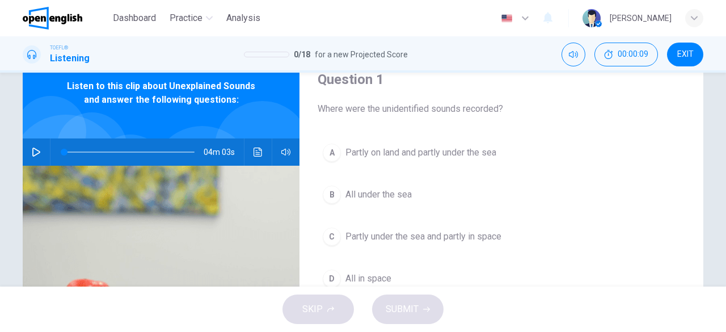
scroll to position [44, 0]
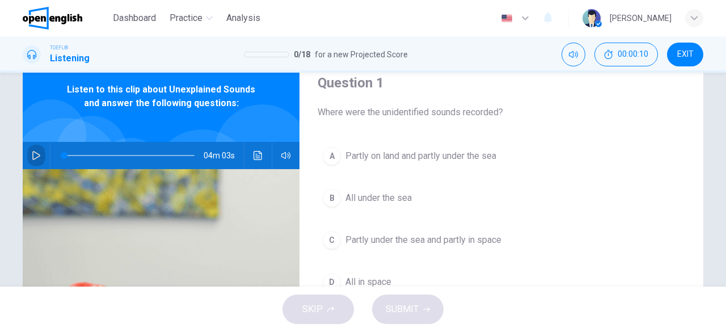
click at [33, 156] on icon "button" at bounding box center [36, 155] width 9 height 9
click at [350, 277] on span "All in space" at bounding box center [368, 282] width 46 height 14
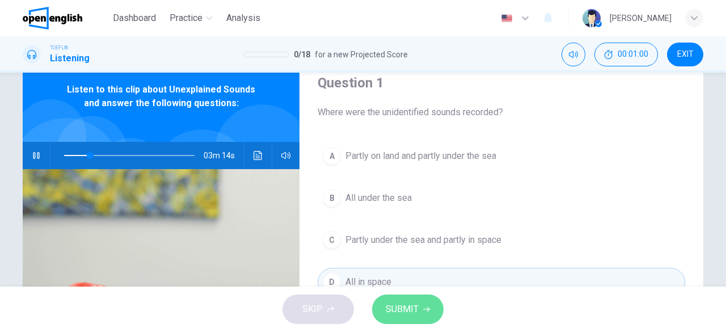
click at [388, 302] on span "SUBMIT" at bounding box center [402, 309] width 33 height 16
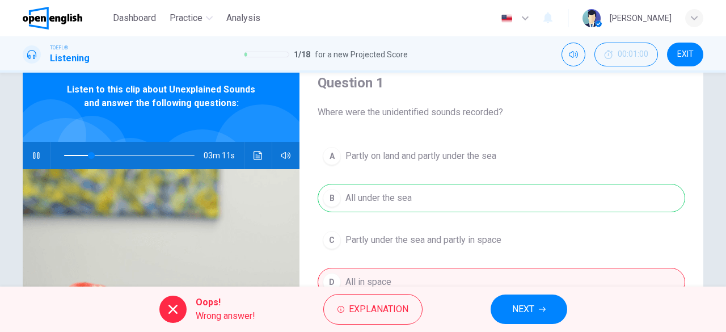
click at [543, 306] on icon "button" at bounding box center [542, 309] width 7 height 7
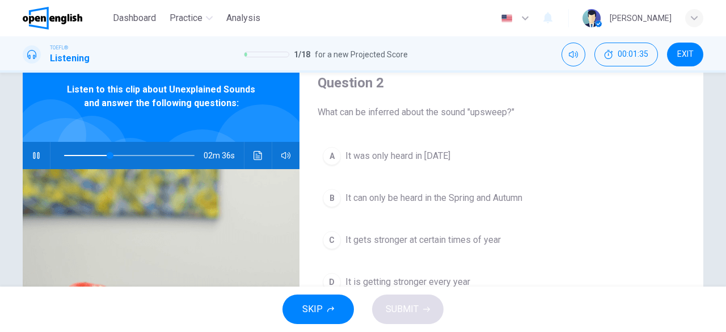
click at [458, 197] on span "It can only be heard in the Spring and Autumn" at bounding box center [433, 198] width 177 height 14
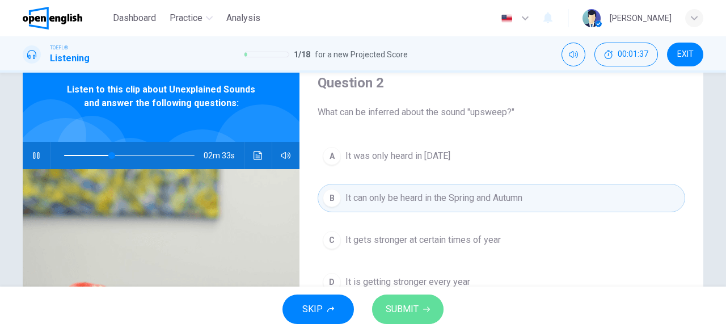
click at [413, 314] on span "SUBMIT" at bounding box center [402, 309] width 33 height 16
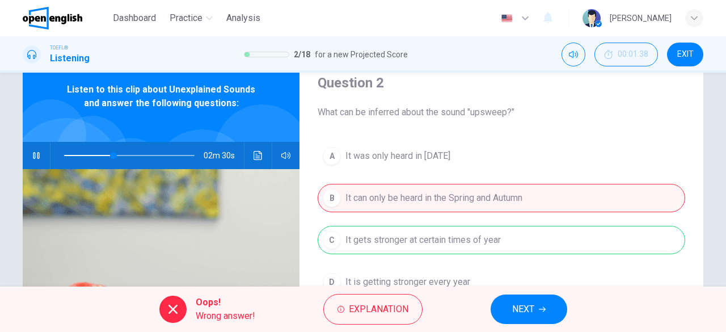
click at [525, 310] on span "NEXT" at bounding box center [523, 309] width 22 height 16
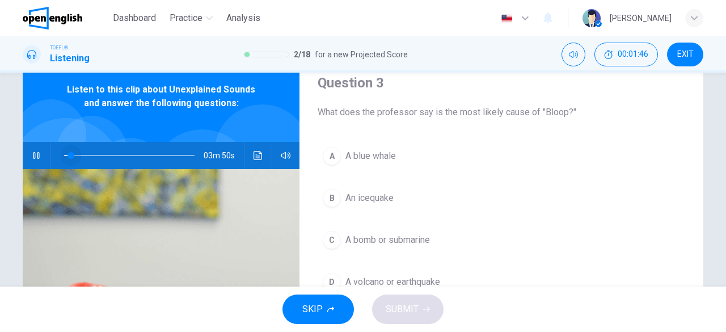
click at [67, 151] on span at bounding box center [129, 155] width 130 height 16
type input "*"
click at [691, 55] on span "EXIT" at bounding box center [685, 54] width 16 height 9
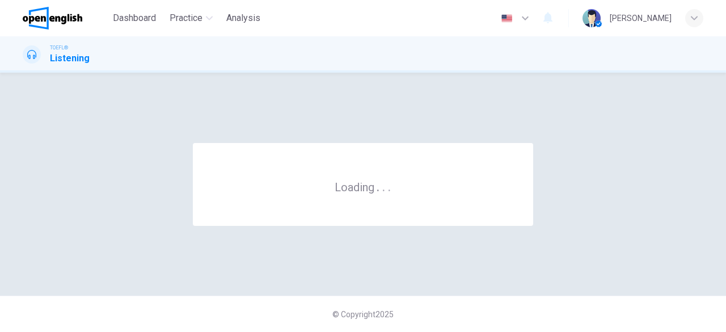
scroll to position [0, 0]
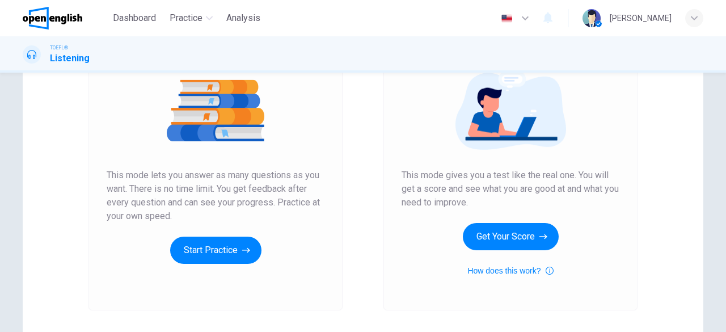
scroll to position [175, 0]
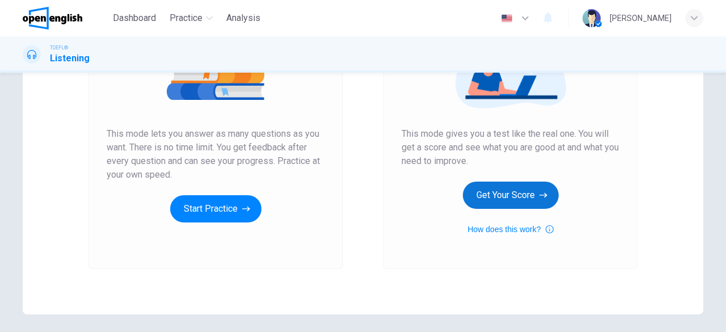
click at [500, 197] on button "Get Your Score" at bounding box center [511, 194] width 96 height 27
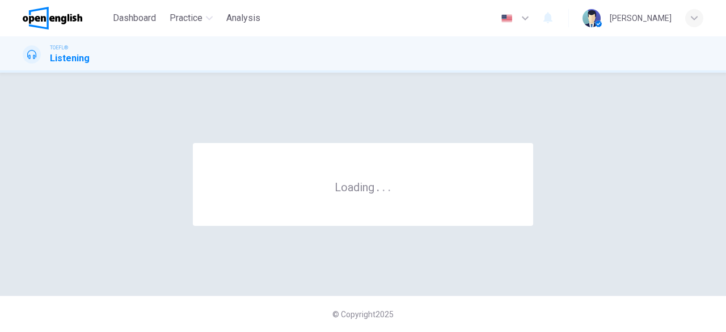
scroll to position [0, 0]
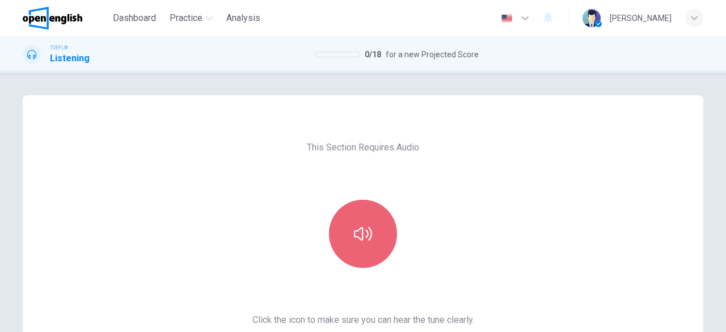
click at [354, 227] on icon "button" at bounding box center [363, 234] width 18 height 18
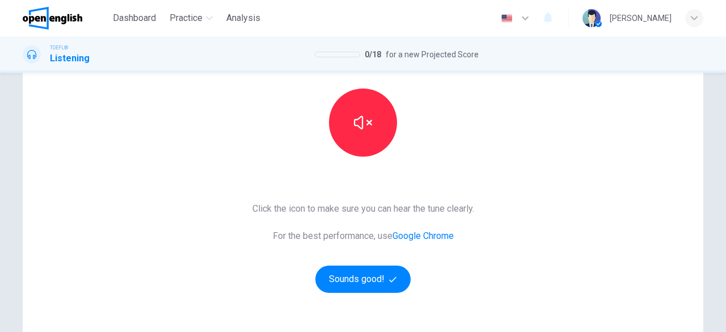
scroll to position [112, 0]
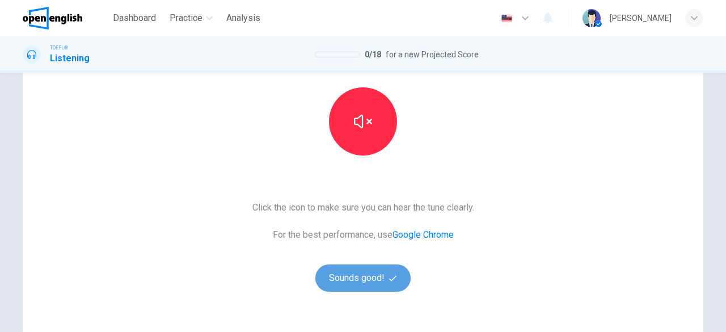
click at [367, 275] on button "Sounds good!" at bounding box center [362, 277] width 95 height 27
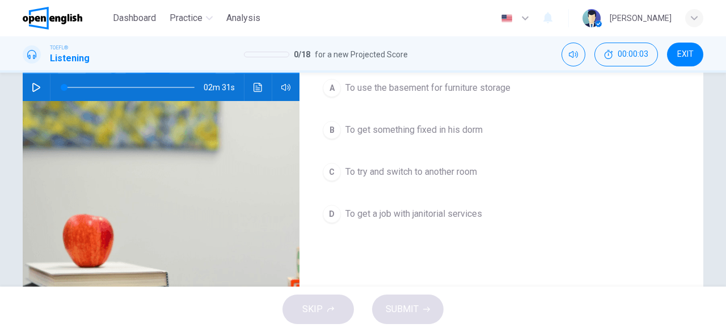
click at [33, 86] on icon "button" at bounding box center [36, 87] width 9 height 9
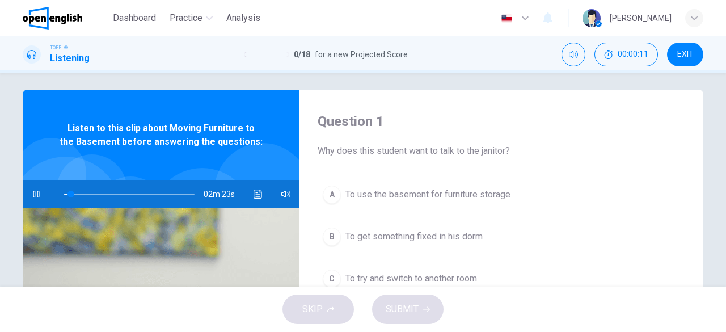
scroll to position [1, 0]
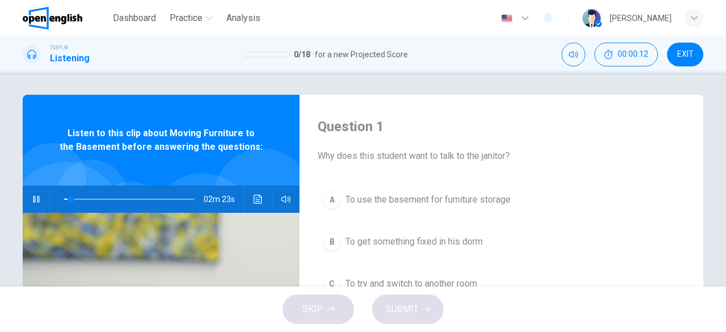
click at [718, 120] on div "Question 1 Why does this student want to talk to the janitor? A To use the base…" at bounding box center [363, 292] width 717 height 394
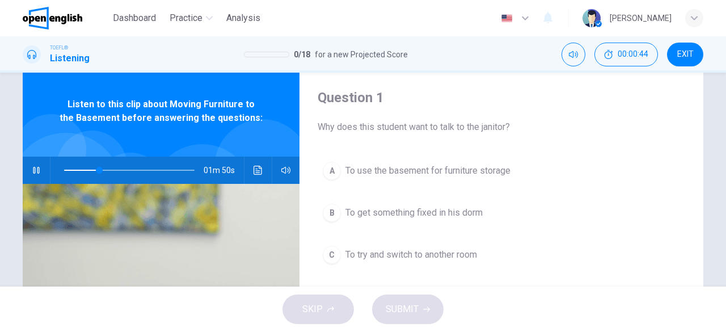
scroll to position [30, 0]
click at [521, 164] on button "A To use the basement for furniture storage" at bounding box center [501, 170] width 367 height 28
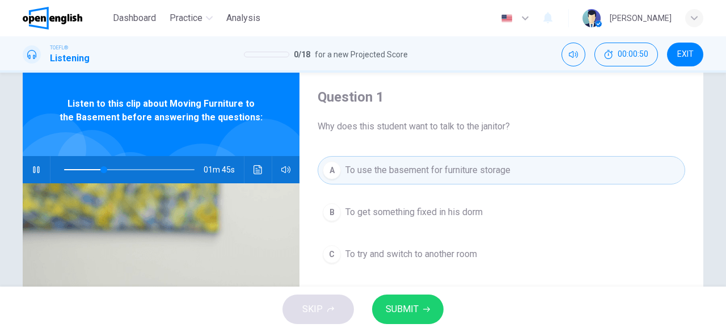
click at [410, 306] on span "SUBMIT" at bounding box center [402, 309] width 33 height 16
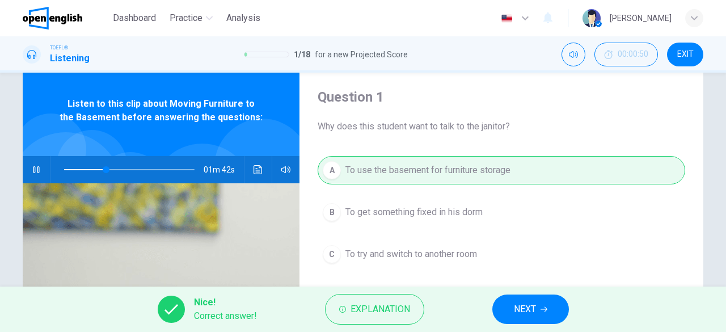
click at [523, 312] on span "NEXT" at bounding box center [525, 309] width 22 height 16
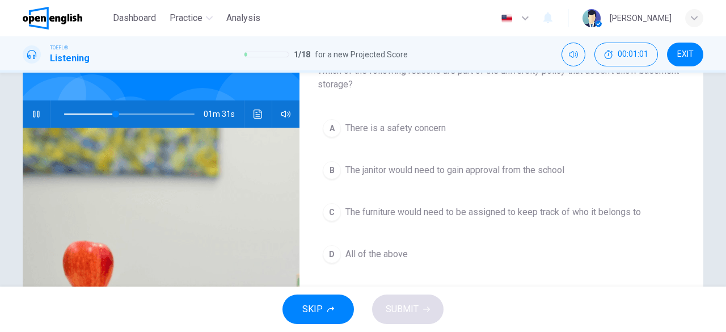
scroll to position [88, 0]
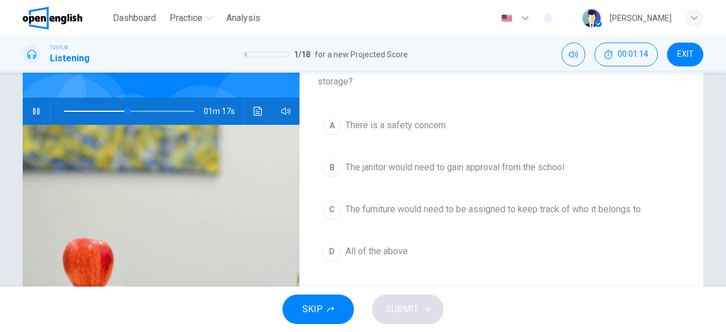
click at [404, 253] on span "All of the above" at bounding box center [376, 251] width 62 height 14
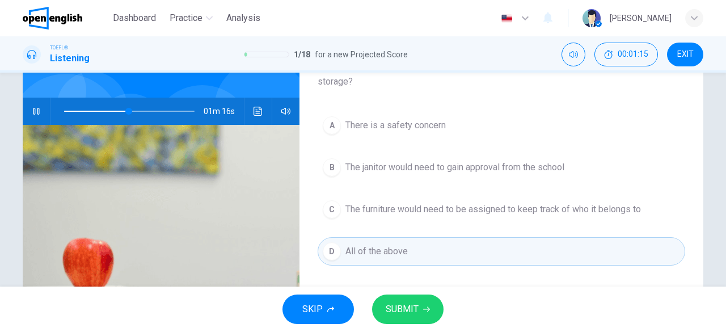
click at [425, 302] on button "SUBMIT" at bounding box center [407, 308] width 71 height 29
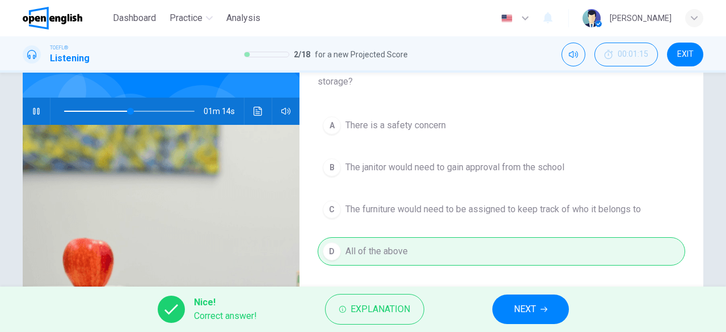
click at [535, 304] on span "NEXT" at bounding box center [525, 309] width 22 height 16
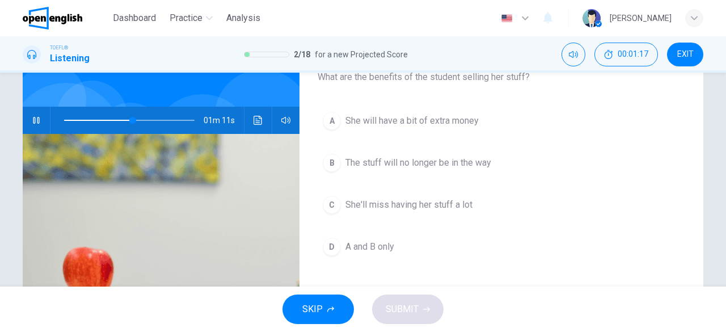
scroll to position [66, 0]
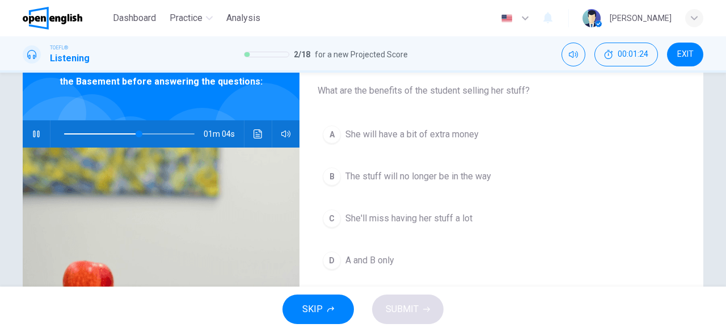
click at [32, 131] on icon "button" at bounding box center [36, 133] width 9 height 9
click at [27, 132] on button "button" at bounding box center [36, 133] width 18 height 27
click at [413, 154] on div "A She will have a bit of extra money B The stuff will no longer be in the way C…" at bounding box center [501, 208] width 367 height 177
click at [413, 150] on div "A She will have a bit of extra money B The stuff will no longer be in the way C…" at bounding box center [501, 208] width 367 height 177
click at [407, 136] on span "She will have a bit of extra money" at bounding box center [411, 135] width 133 height 14
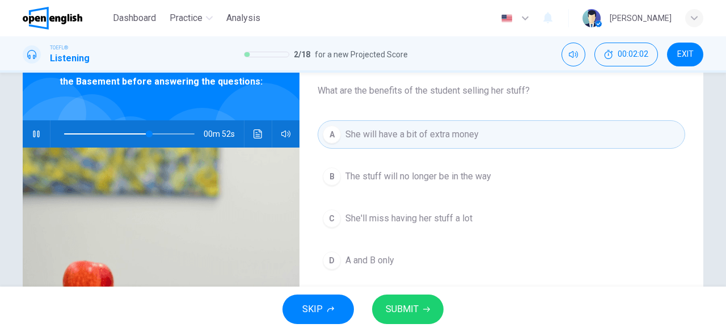
click at [416, 306] on span "SUBMIT" at bounding box center [402, 309] width 33 height 16
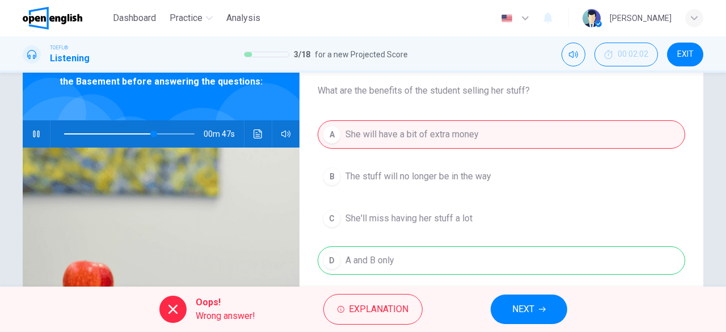
click at [548, 318] on button "NEXT" at bounding box center [528, 308] width 77 height 29
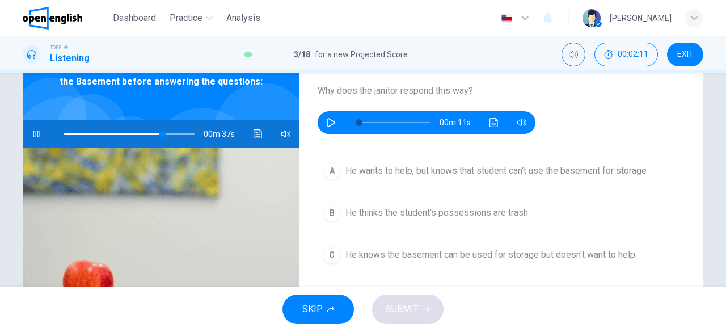
click at [546, 318] on div "SKIP SUBMIT" at bounding box center [363, 308] width 726 height 45
type input "*"
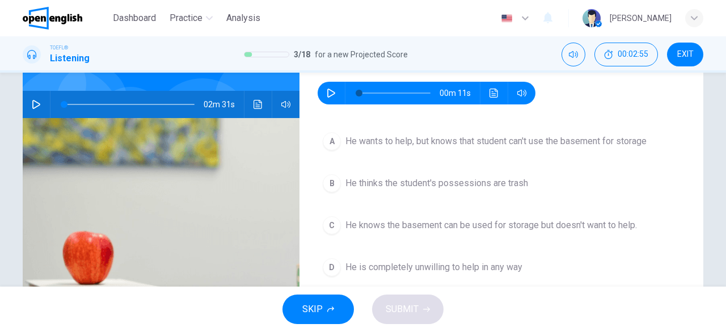
scroll to position [97, 0]
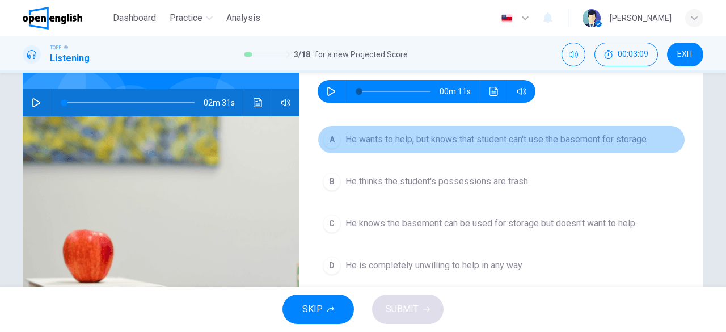
click at [338, 139] on button "A He wants to help, but knows that student can't use the basement for storage" at bounding box center [501, 139] width 367 height 28
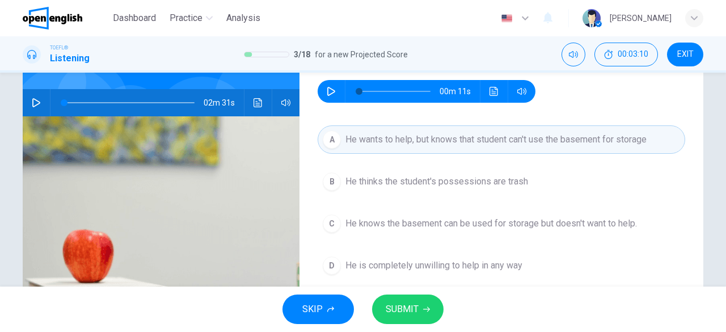
click at [413, 299] on button "SUBMIT" at bounding box center [407, 308] width 71 height 29
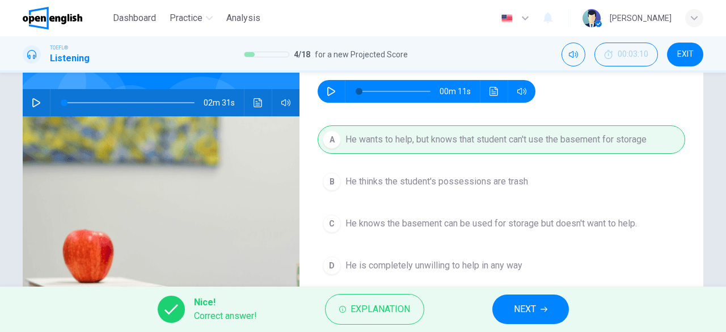
click at [535, 309] on span "NEXT" at bounding box center [525, 309] width 22 height 16
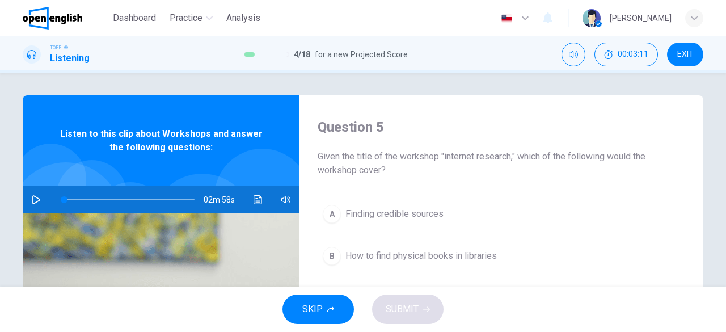
click at [40, 195] on button "button" at bounding box center [36, 199] width 18 height 27
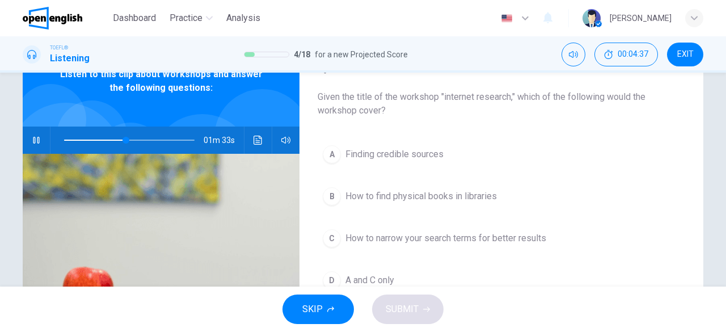
scroll to position [60, 0]
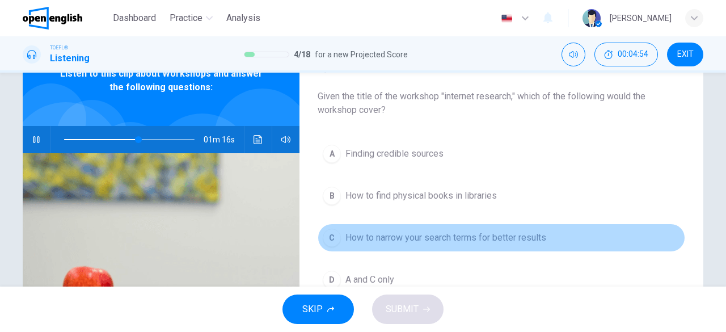
click at [476, 239] on span "How to narrow your search terms for better results" at bounding box center [445, 238] width 201 height 14
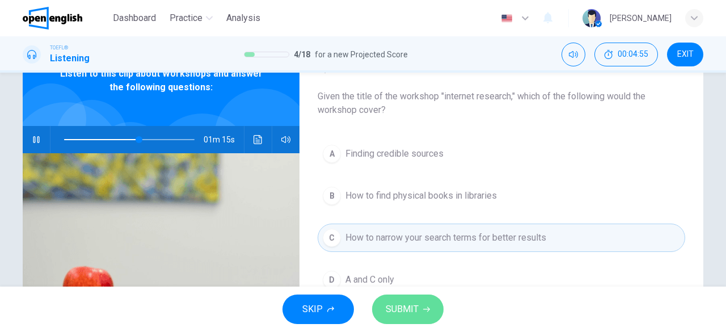
click at [410, 306] on span "SUBMIT" at bounding box center [402, 309] width 33 height 16
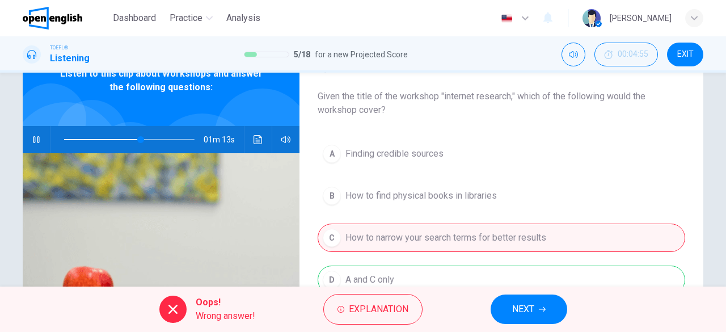
click at [542, 315] on button "NEXT" at bounding box center [528, 308] width 77 height 29
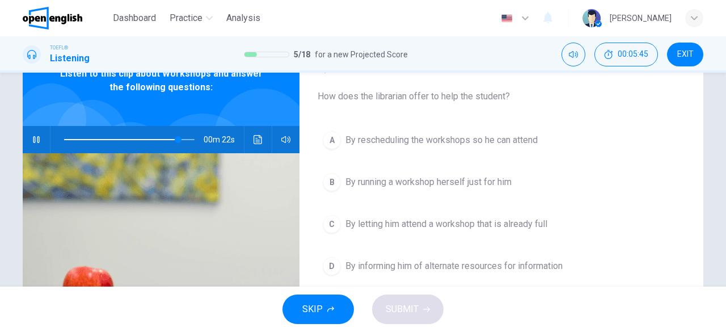
click at [460, 230] on button "C By letting him attend a workshop that is already full" at bounding box center [501, 224] width 367 height 28
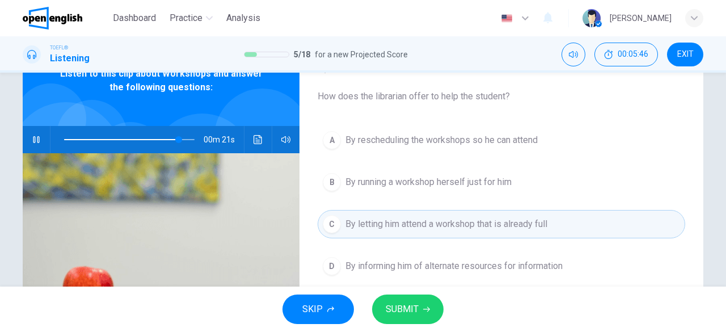
click at [408, 301] on span "SUBMIT" at bounding box center [402, 309] width 33 height 16
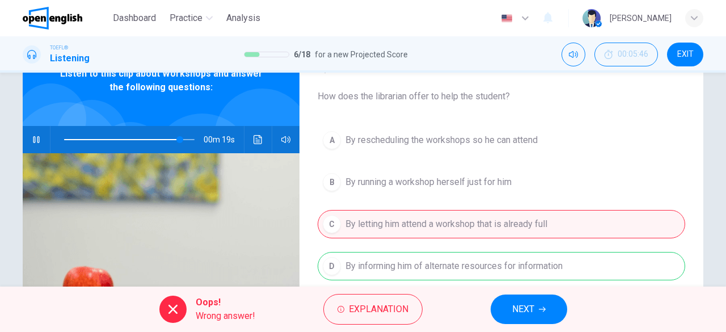
click at [539, 315] on button "NEXT" at bounding box center [528, 308] width 77 height 29
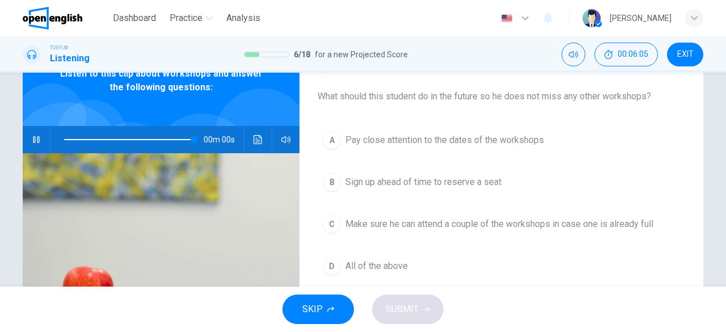
type input "*"
click at [363, 137] on span "Pay close attention to the dates of the workshops" at bounding box center [444, 140] width 198 height 14
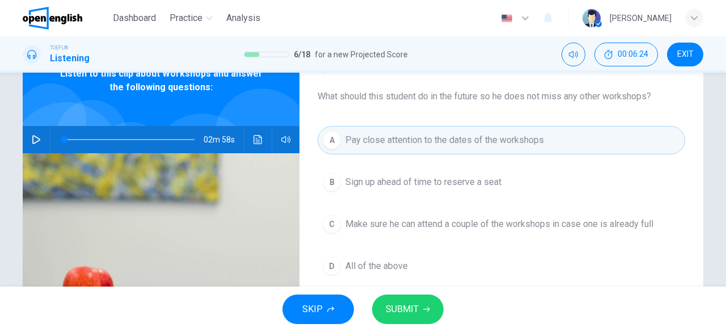
click at [410, 305] on span "SUBMIT" at bounding box center [402, 309] width 33 height 16
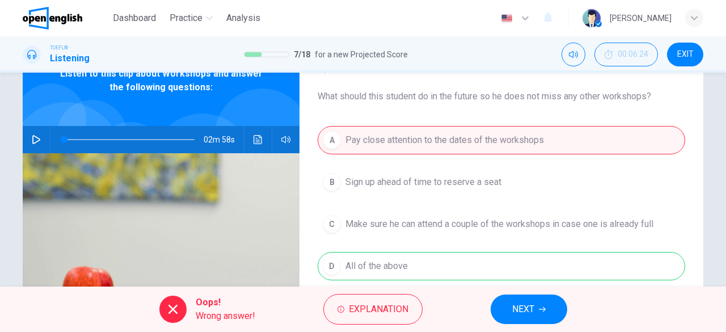
click at [693, 53] on button "EXIT" at bounding box center [685, 55] width 36 height 24
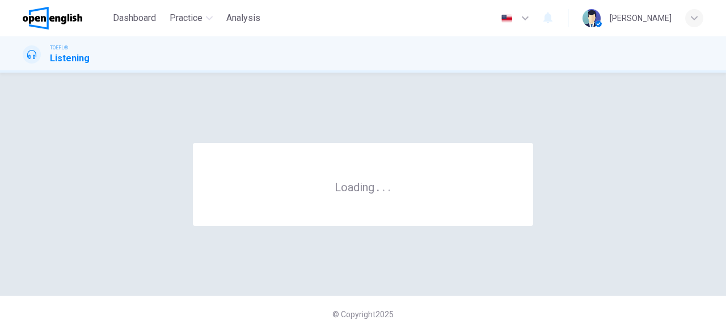
scroll to position [0, 0]
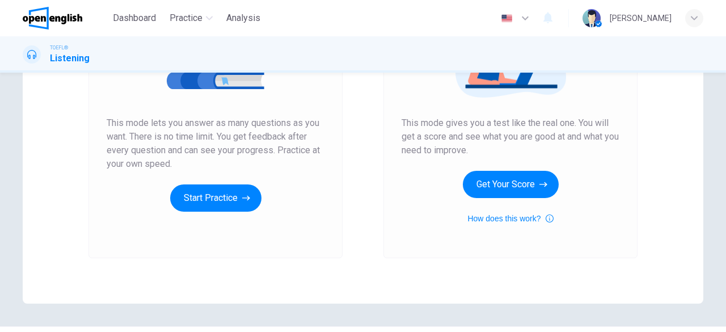
scroll to position [185, 0]
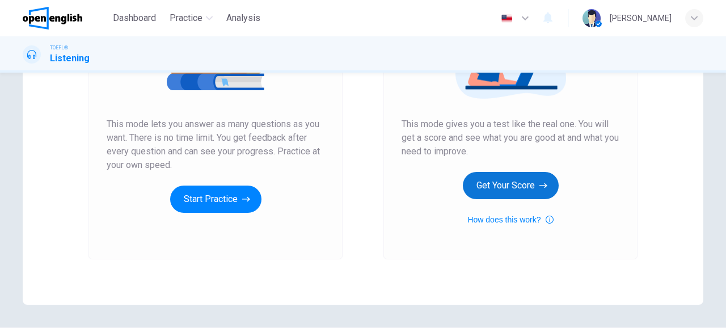
click at [481, 180] on button "Get Your Score" at bounding box center [511, 185] width 96 height 27
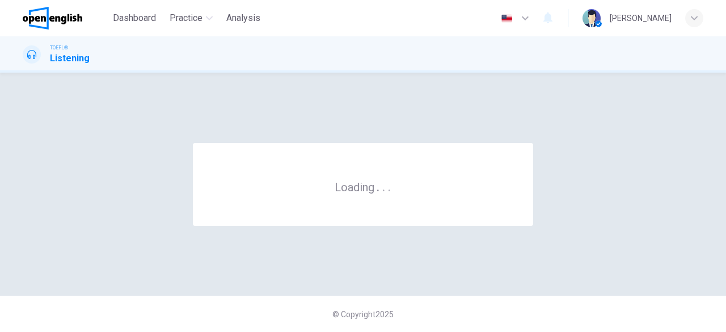
scroll to position [0, 0]
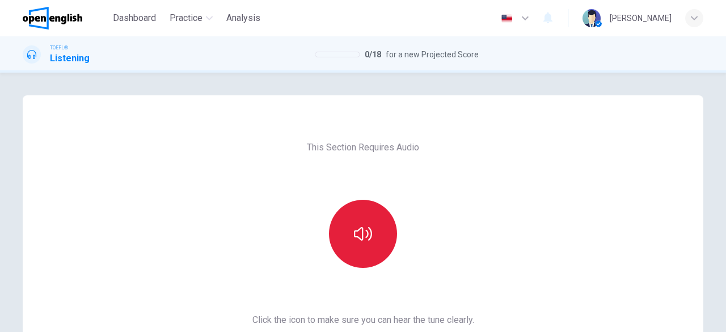
click at [361, 225] on icon "button" at bounding box center [363, 234] width 18 height 18
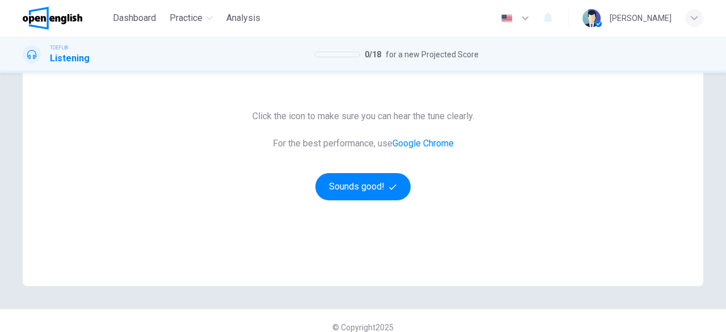
scroll to position [202, 0]
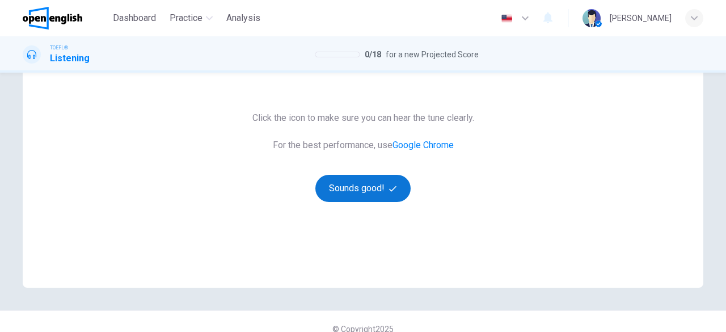
click at [383, 193] on button "Sounds good!" at bounding box center [362, 188] width 95 height 27
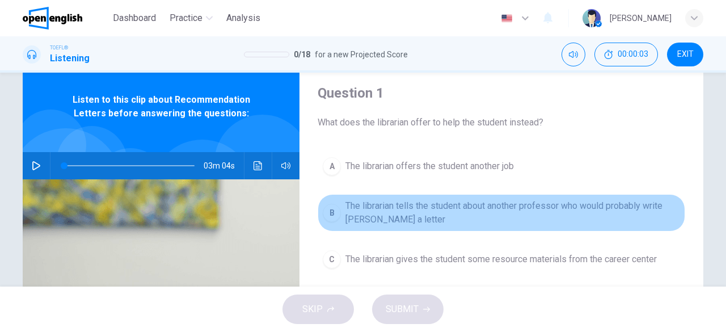
scroll to position [31, 0]
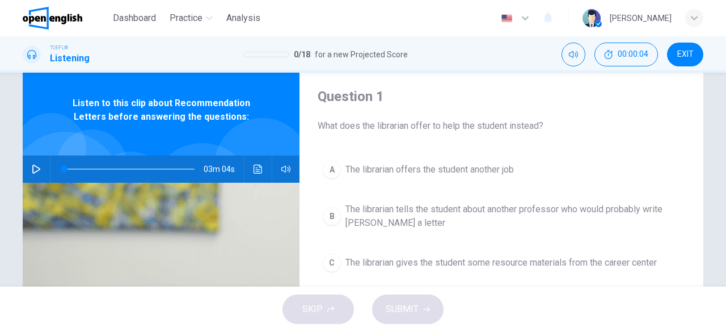
click at [35, 163] on button "button" at bounding box center [36, 168] width 18 height 27
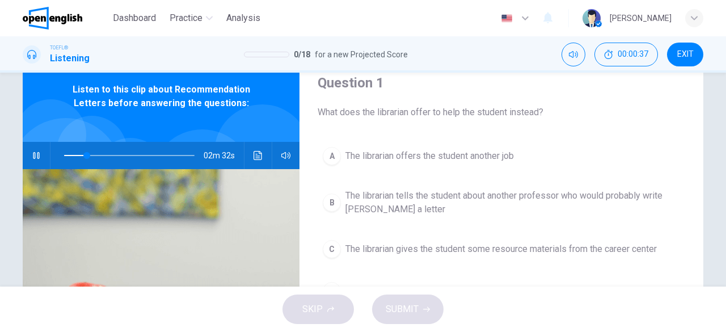
scroll to position [64, 0]
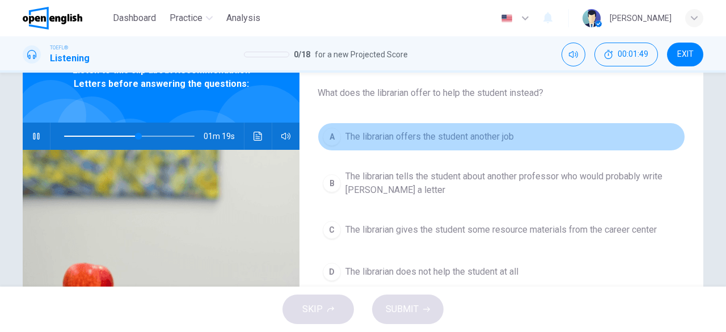
click at [445, 122] on button "A The librarian offers the student another job" at bounding box center [501, 136] width 367 height 28
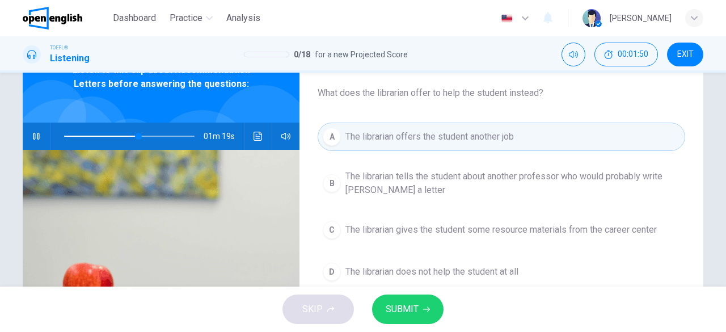
click at [445, 126] on button "A The librarian offers the student another job" at bounding box center [501, 136] width 367 height 28
click at [408, 324] on button "SUBMIT" at bounding box center [407, 308] width 71 height 29
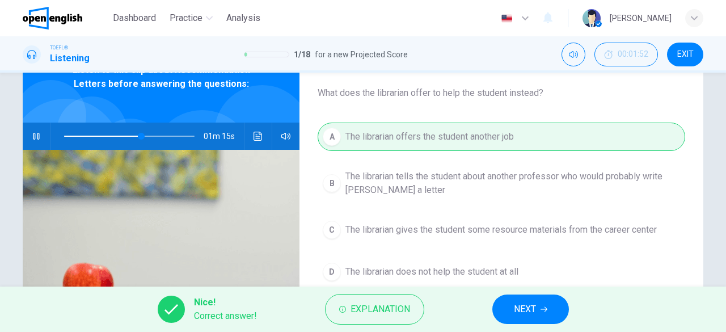
click at [548, 312] on button "NEXT" at bounding box center [530, 308] width 77 height 29
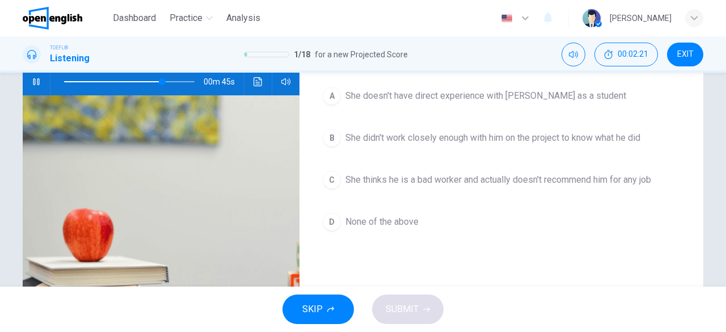
scroll to position [86, 0]
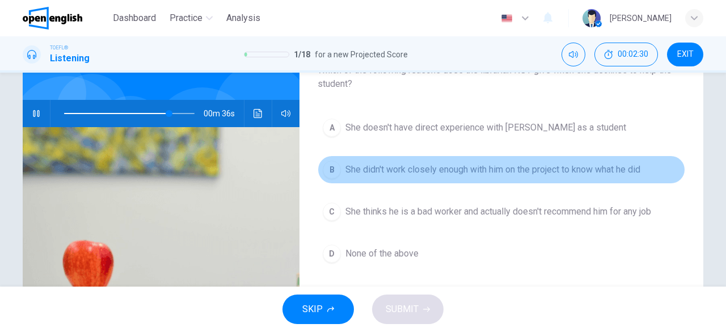
click at [433, 181] on button "B She didn't work closely enough with him on the project to know what he did" at bounding box center [501, 169] width 367 height 28
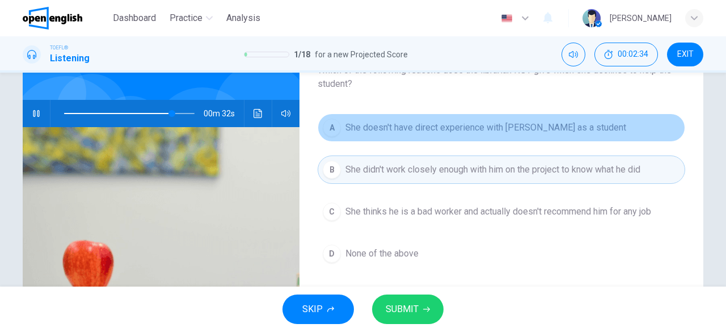
click at [414, 134] on button "A She doesn't have direct experience with [PERSON_NAME] as a student" at bounding box center [501, 127] width 367 height 28
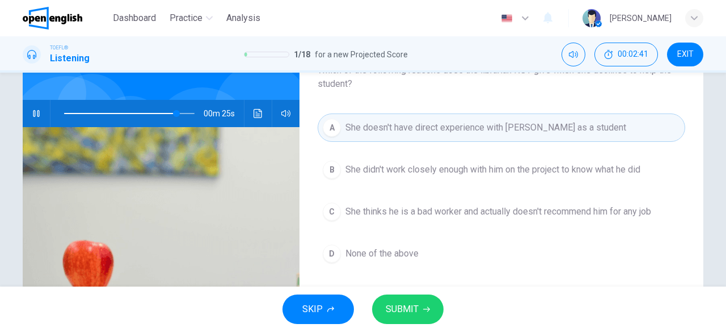
click at [416, 314] on span "SUBMIT" at bounding box center [402, 309] width 33 height 16
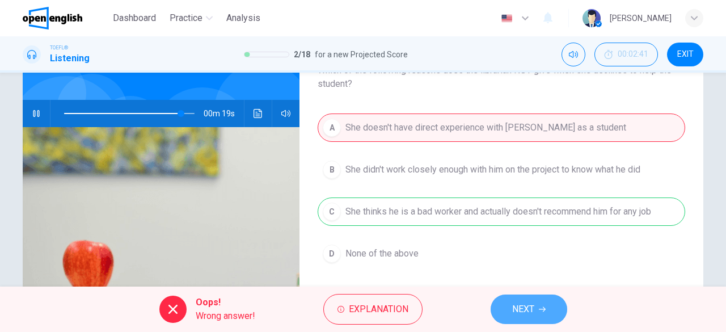
click at [527, 317] on button "NEXT" at bounding box center [528, 308] width 77 height 29
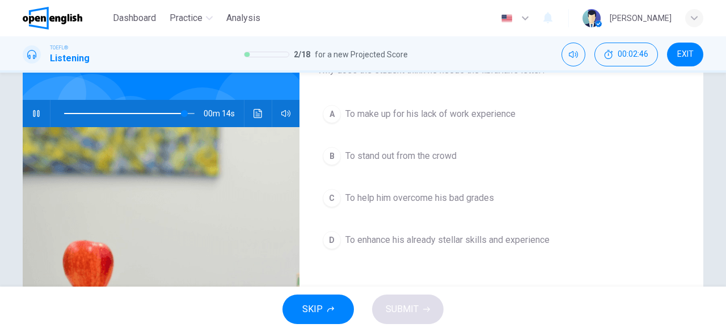
scroll to position [45, 0]
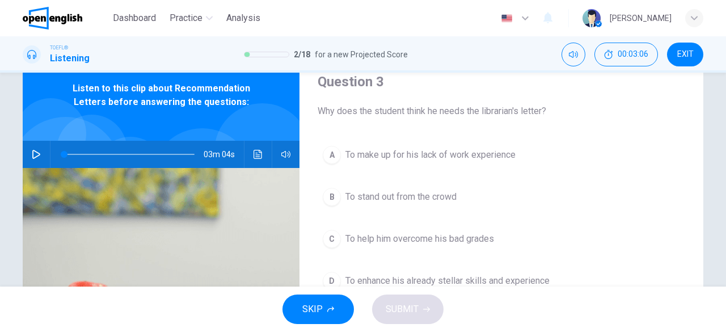
click at [341, 152] on button "A To make up for his lack of work experience" at bounding box center [501, 155] width 367 height 28
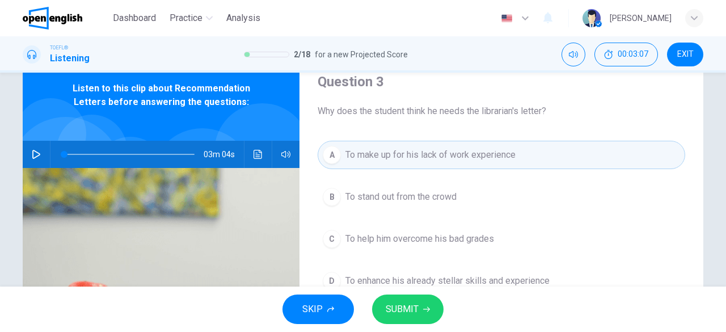
click at [408, 305] on span "SUBMIT" at bounding box center [402, 309] width 33 height 16
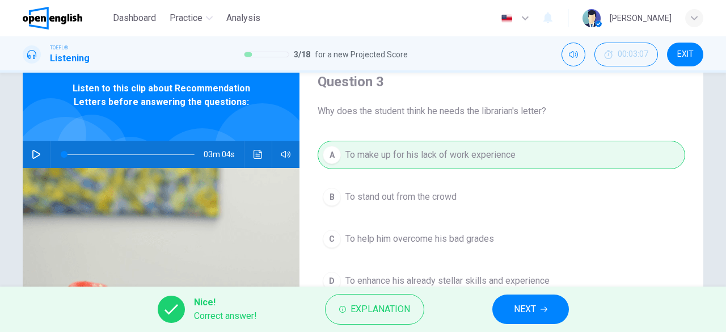
click at [526, 307] on span "NEXT" at bounding box center [525, 309] width 22 height 16
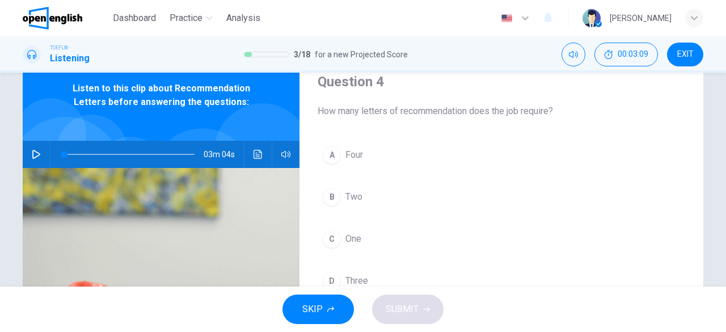
click at [349, 195] on span "Two" at bounding box center [353, 197] width 17 height 14
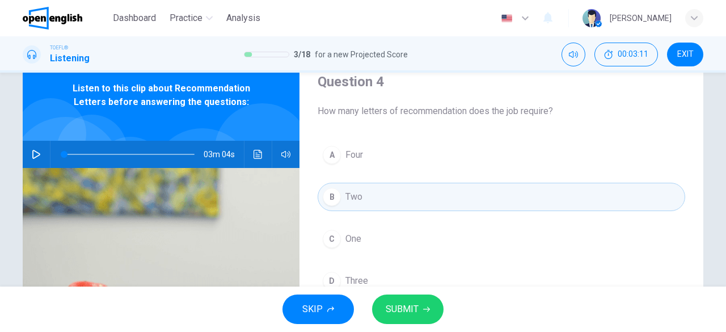
click at [412, 302] on span "SUBMIT" at bounding box center [402, 309] width 33 height 16
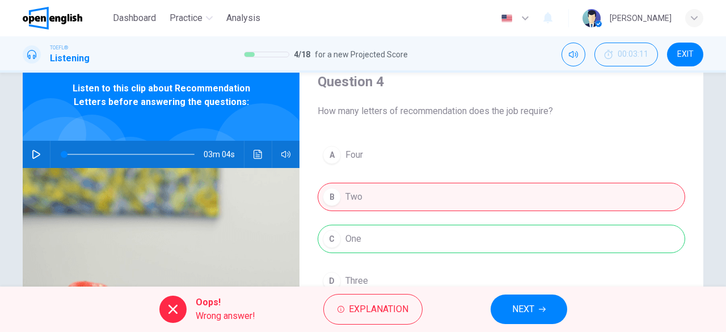
click at [522, 312] on span "NEXT" at bounding box center [523, 309] width 22 height 16
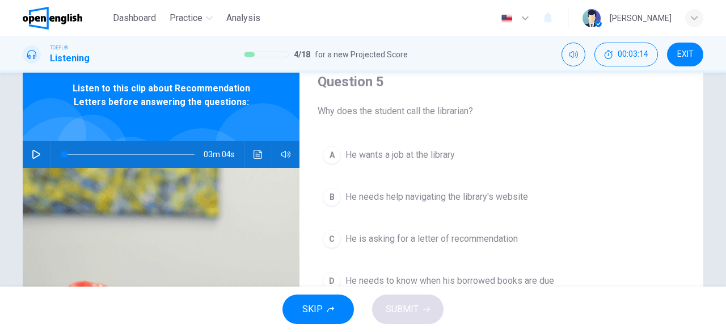
click at [32, 158] on icon "button" at bounding box center [36, 154] width 8 height 9
click at [386, 239] on span "He is asking for a letter of recommendation" at bounding box center [431, 239] width 172 height 14
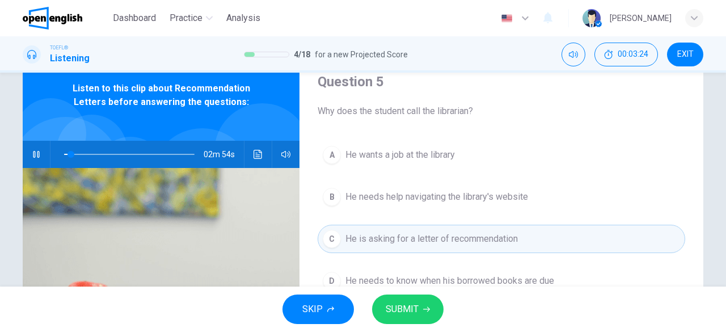
click at [405, 312] on span "SUBMIT" at bounding box center [402, 309] width 33 height 16
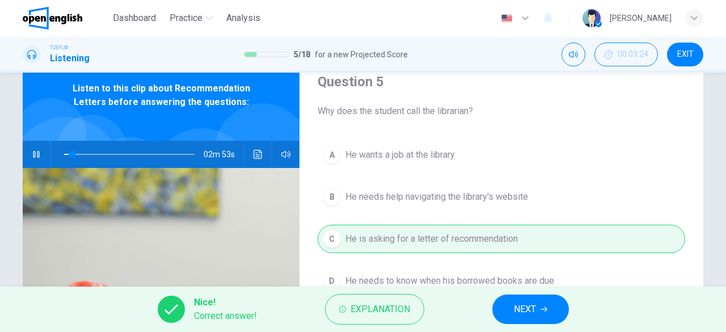
type input "*"
click at [525, 308] on span "NEXT" at bounding box center [525, 309] width 22 height 16
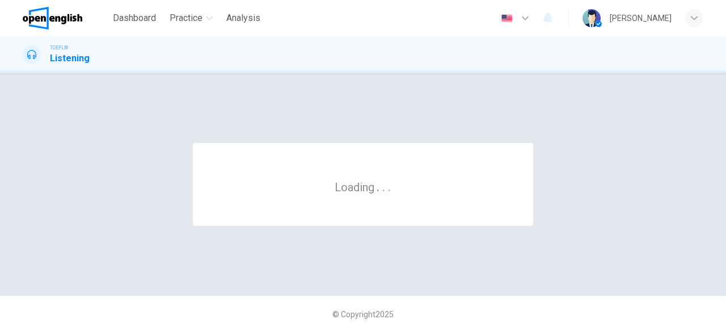
scroll to position [0, 0]
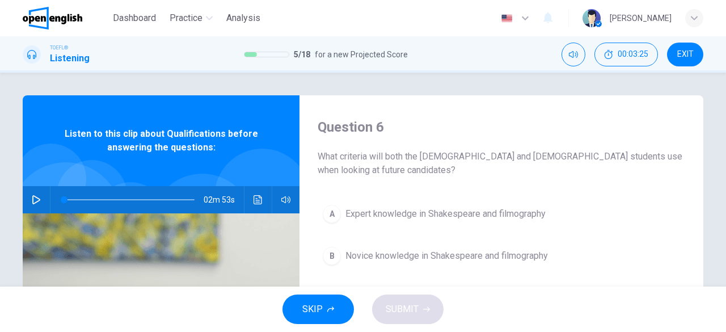
click at [27, 197] on button "button" at bounding box center [36, 199] width 18 height 27
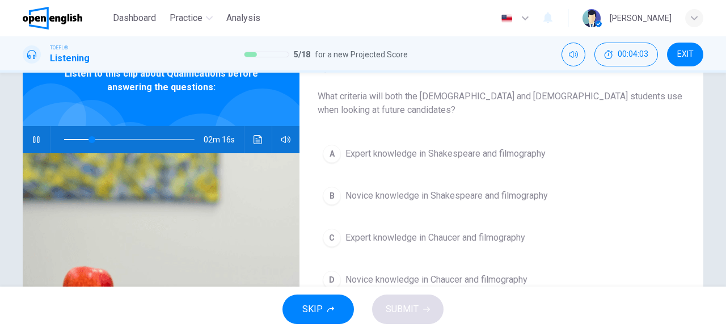
scroll to position [62, 0]
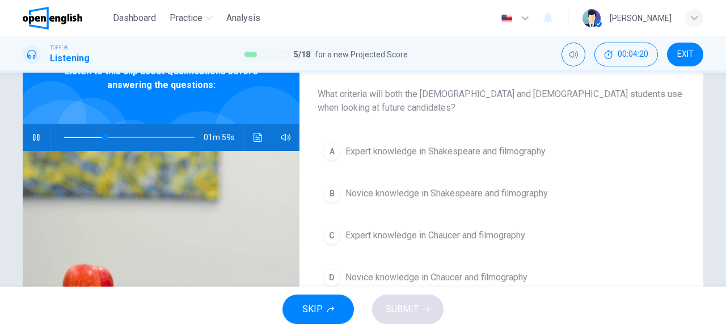
click at [424, 154] on span "Expert knowledge in Shakespeare and filmography" at bounding box center [445, 152] width 200 height 14
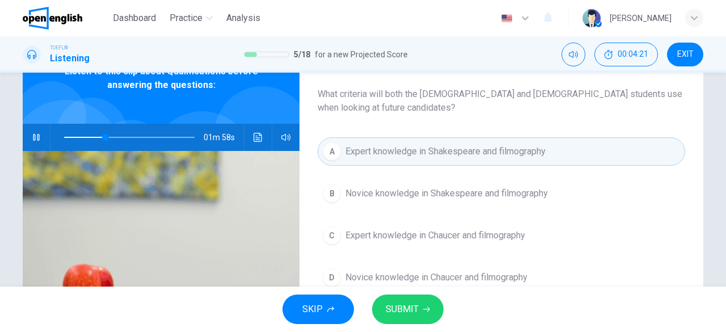
click at [412, 307] on span "SUBMIT" at bounding box center [402, 309] width 33 height 16
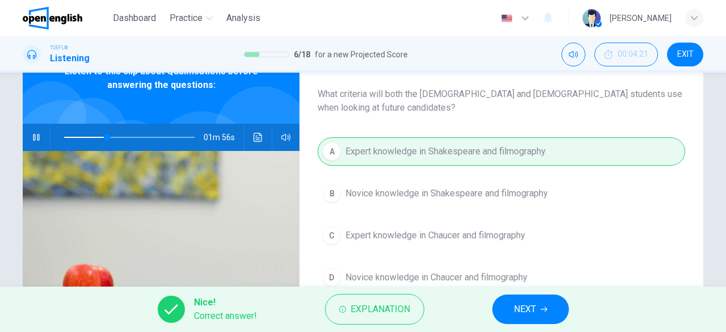
click at [538, 304] on button "NEXT" at bounding box center [530, 308] width 77 height 29
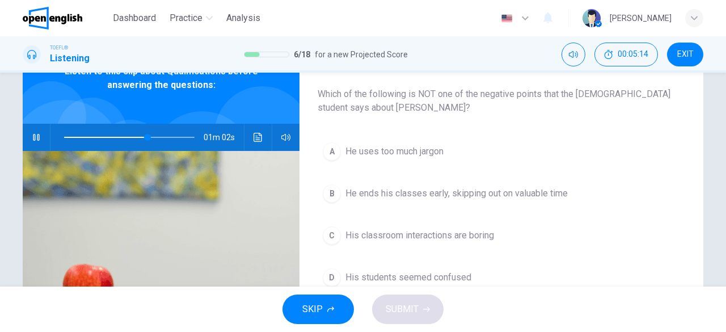
click at [399, 155] on span "He uses too much jargon" at bounding box center [394, 152] width 98 height 14
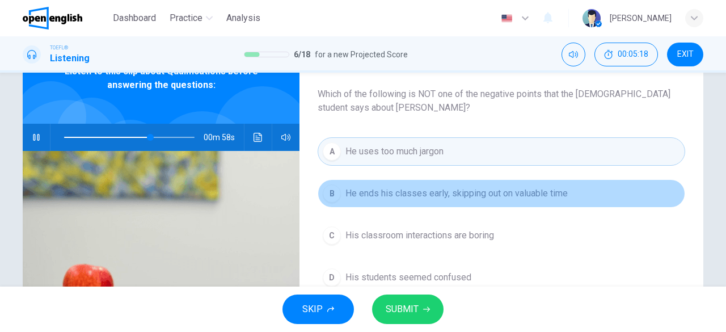
click at [431, 198] on span "He ends his classes early, skipping out on valuable time" at bounding box center [456, 194] width 222 height 14
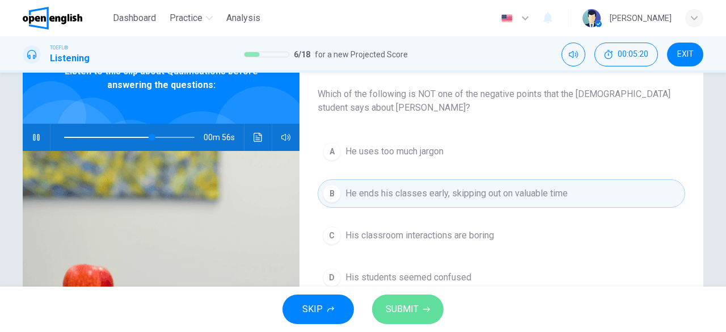
click at [414, 320] on button "SUBMIT" at bounding box center [407, 308] width 71 height 29
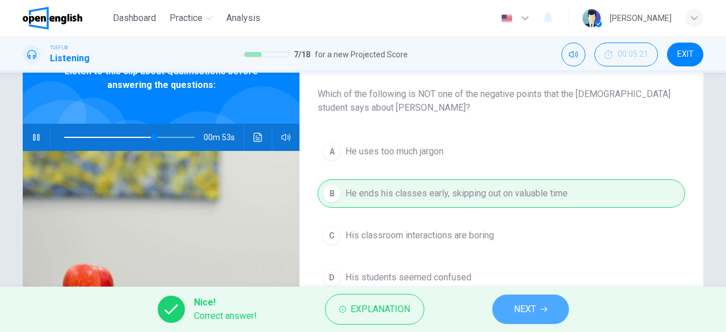
click at [538, 311] on button "NEXT" at bounding box center [530, 308] width 77 height 29
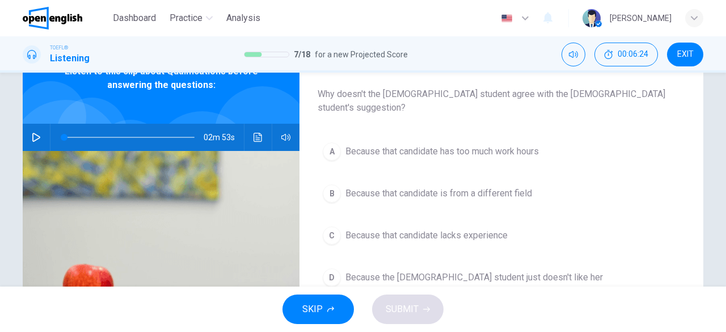
click at [39, 136] on button "button" at bounding box center [36, 137] width 18 height 27
click at [442, 228] on span "Because that candidate lacks experience" at bounding box center [426, 235] width 162 height 14
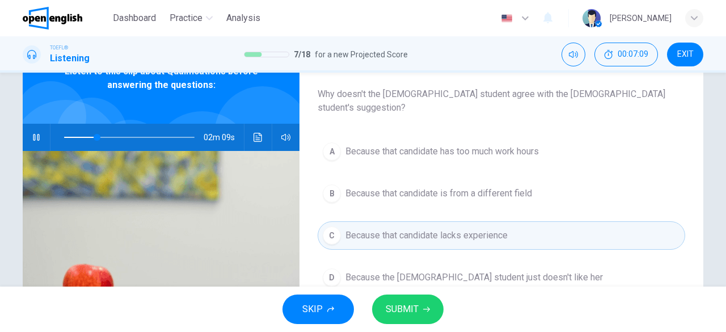
click at [402, 314] on span "SUBMIT" at bounding box center [402, 309] width 33 height 16
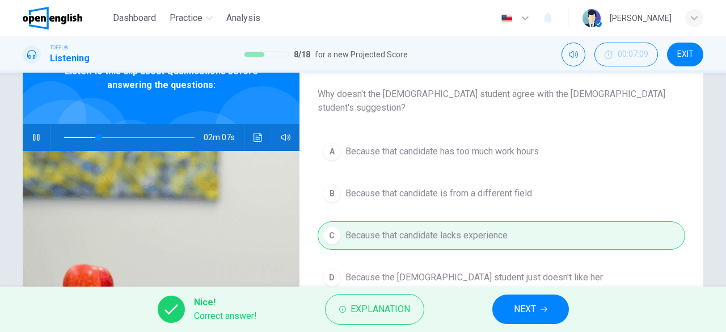
click at [526, 306] on span "NEXT" at bounding box center [525, 309] width 22 height 16
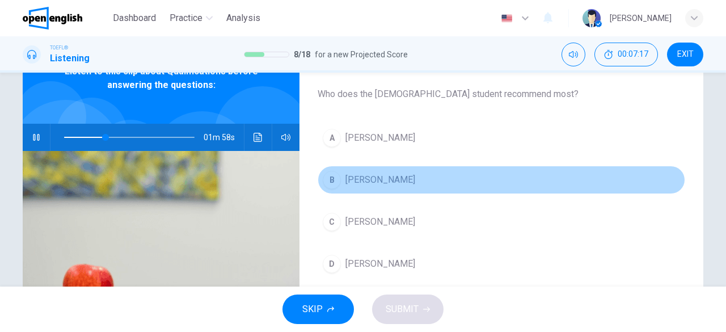
click at [361, 182] on span "[PERSON_NAME]" at bounding box center [380, 180] width 70 height 14
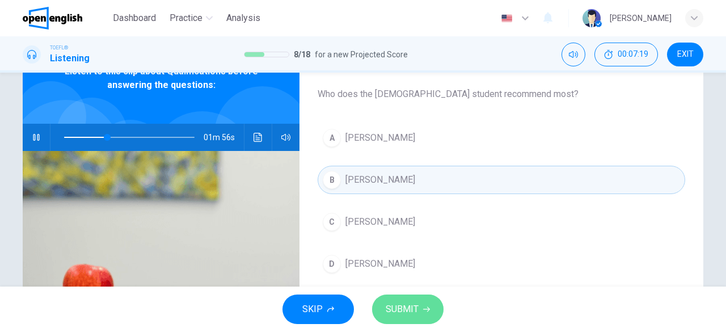
click at [406, 309] on span "SUBMIT" at bounding box center [402, 309] width 33 height 16
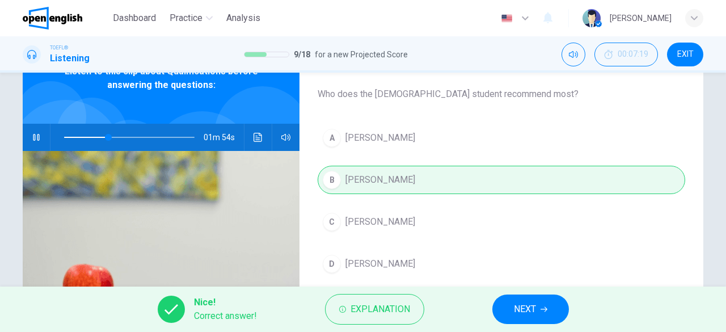
click at [536, 302] on button "NEXT" at bounding box center [530, 308] width 77 height 29
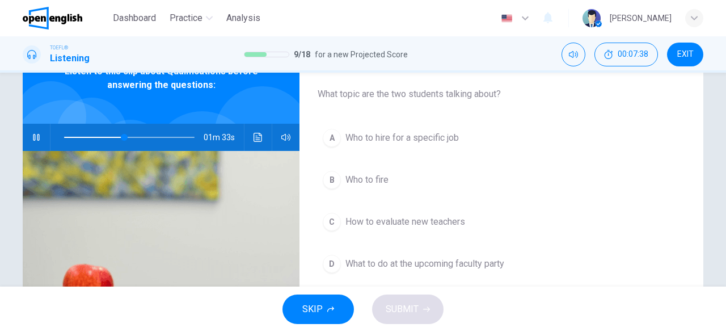
click at [417, 219] on span "How to evaluate new teachers" at bounding box center [405, 222] width 120 height 14
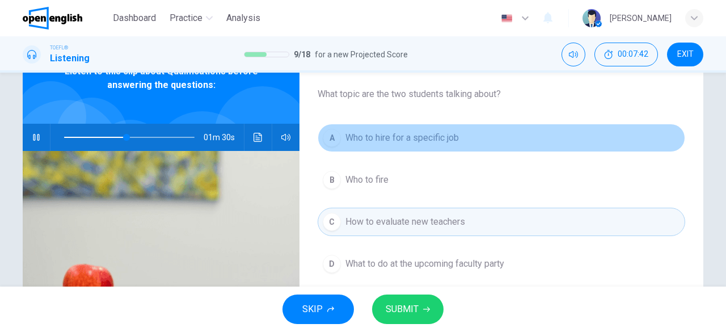
click at [427, 139] on span "Who to hire for a specific job" at bounding box center [401, 138] width 113 height 14
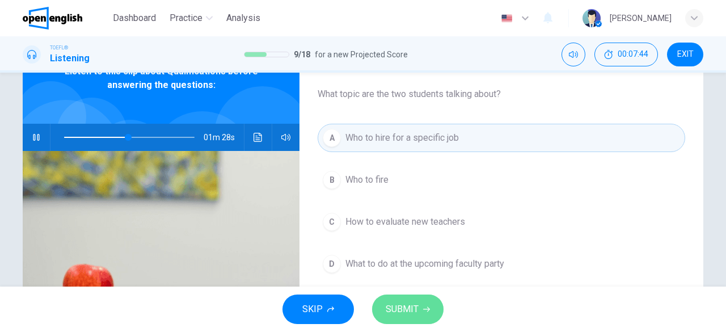
click at [423, 316] on button "SUBMIT" at bounding box center [407, 308] width 71 height 29
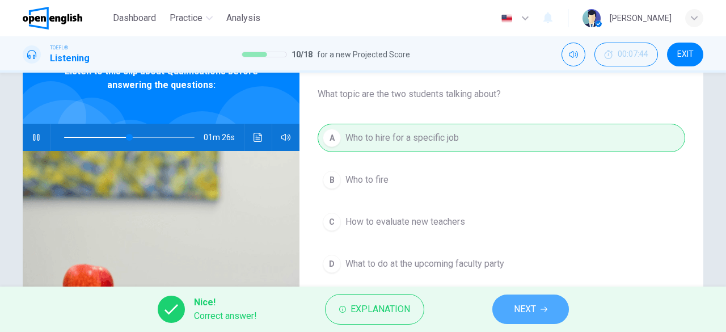
type input "**"
click at [533, 318] on button "NEXT" at bounding box center [530, 308] width 77 height 29
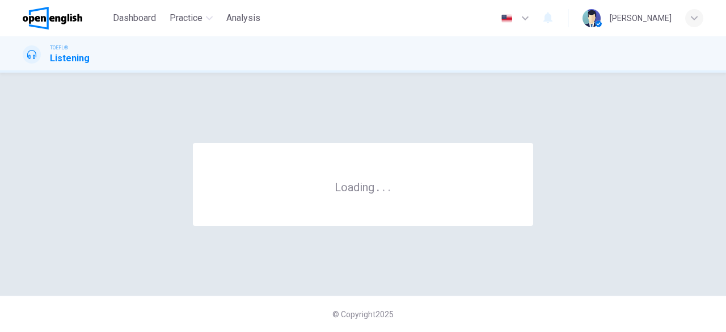
scroll to position [0, 0]
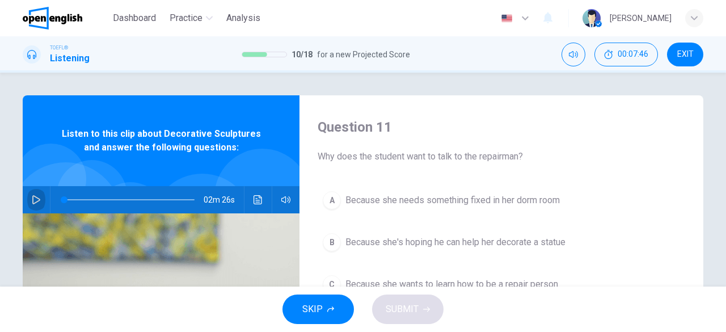
click at [32, 200] on icon "button" at bounding box center [36, 199] width 9 height 9
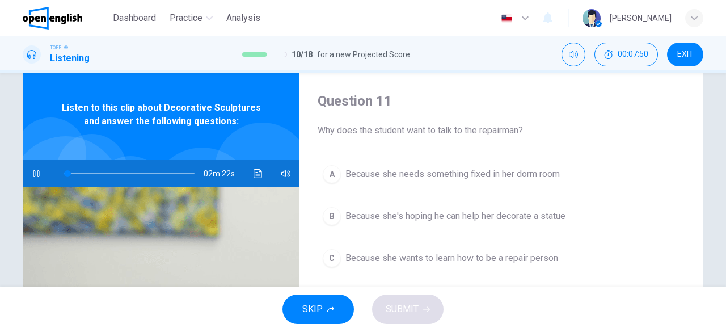
scroll to position [26, 0]
click at [531, 215] on span "Because she's hoping he can help her decorate a statue" at bounding box center [455, 216] width 220 height 14
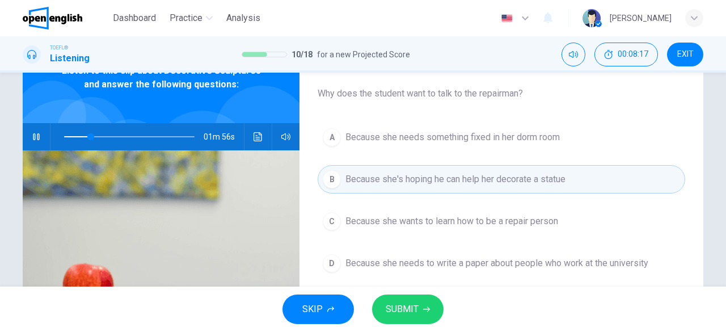
scroll to position [65, 0]
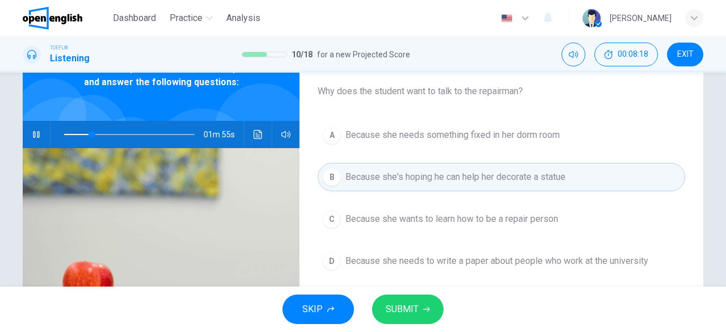
click at [406, 310] on span "SUBMIT" at bounding box center [402, 309] width 33 height 16
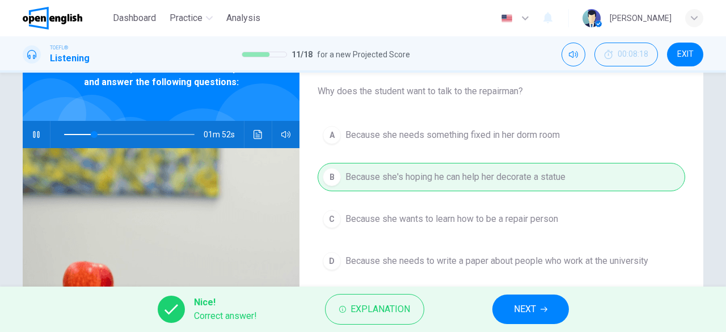
click at [540, 312] on button "NEXT" at bounding box center [530, 308] width 77 height 29
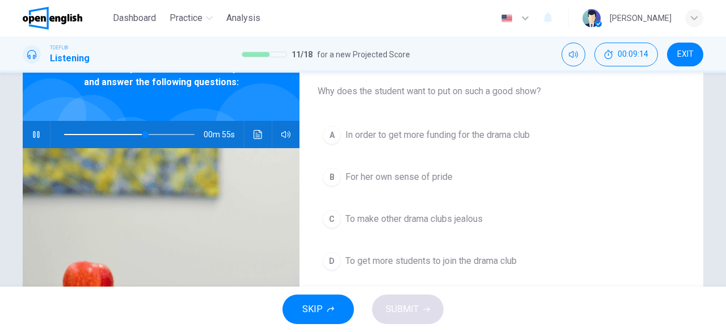
click at [379, 144] on button "A In order to get more funding for the drama club" at bounding box center [501, 135] width 367 height 28
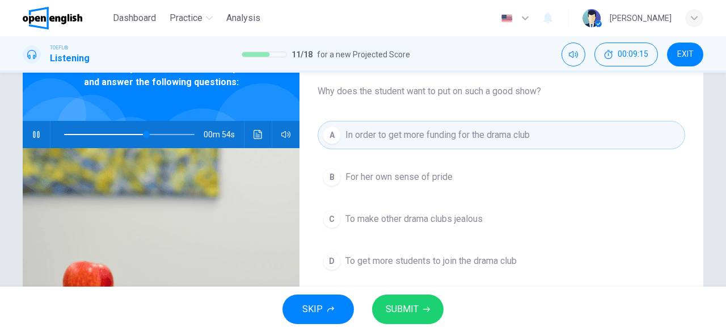
click at [408, 311] on span "SUBMIT" at bounding box center [402, 309] width 33 height 16
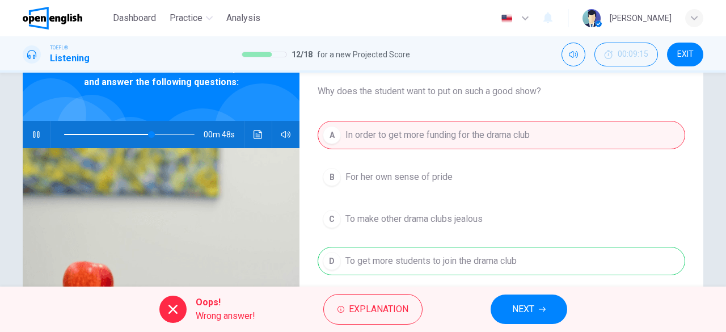
click at [520, 304] on span "NEXT" at bounding box center [523, 309] width 22 height 16
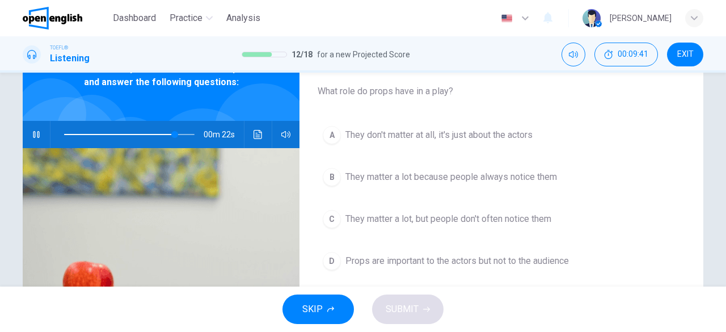
click at [401, 261] on span "Props are important to the actors but not to the audience" at bounding box center [456, 261] width 223 height 14
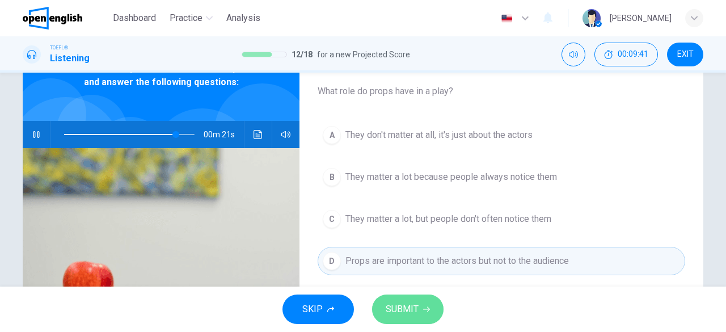
click at [415, 304] on span "SUBMIT" at bounding box center [402, 309] width 33 height 16
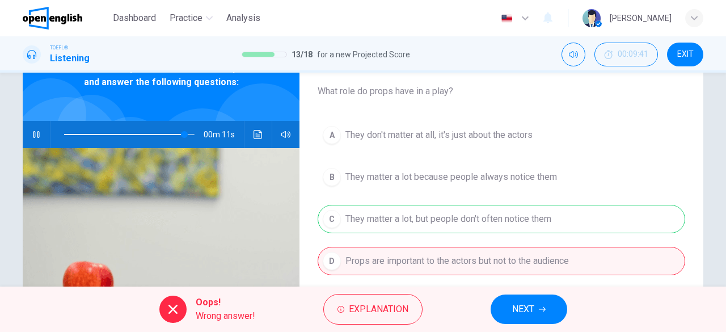
click at [512, 309] on span "NEXT" at bounding box center [523, 309] width 22 height 16
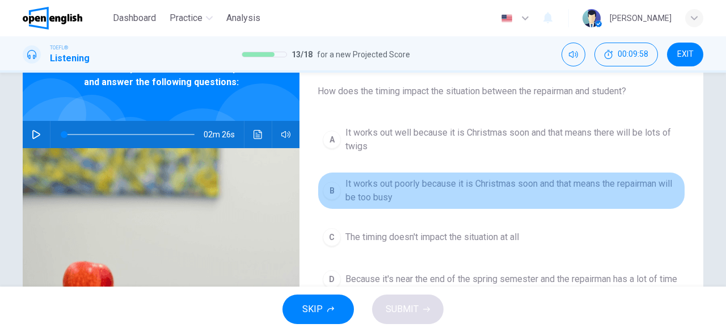
click at [356, 182] on span "It works out poorly because it is Christmas soon and that means the repairman w…" at bounding box center [512, 190] width 335 height 27
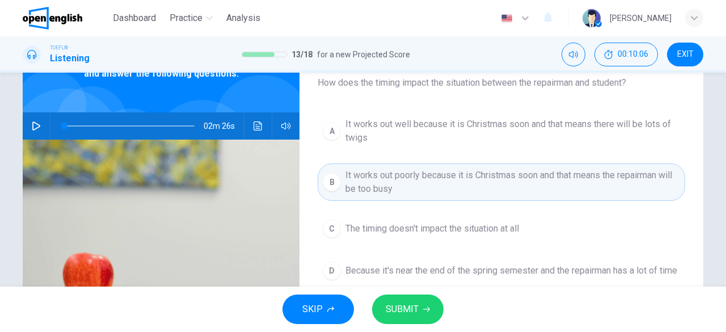
scroll to position [78, 0]
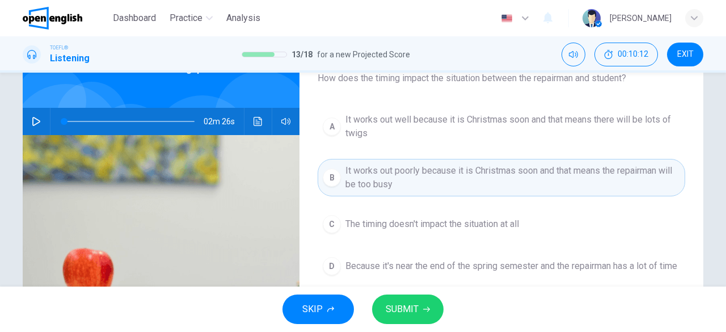
click at [37, 121] on icon "button" at bounding box center [36, 121] width 8 height 9
type input "*"
click at [349, 117] on span "It works out well because it is Christmas soon and that means there will be lot…" at bounding box center [512, 126] width 335 height 27
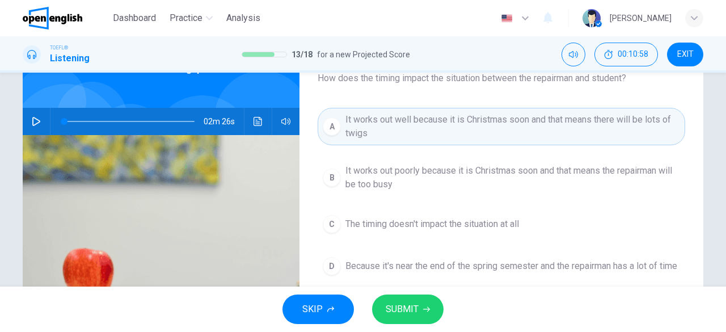
click at [361, 223] on span "The timing doesn't impact the situation at all" at bounding box center [431, 224] width 173 height 14
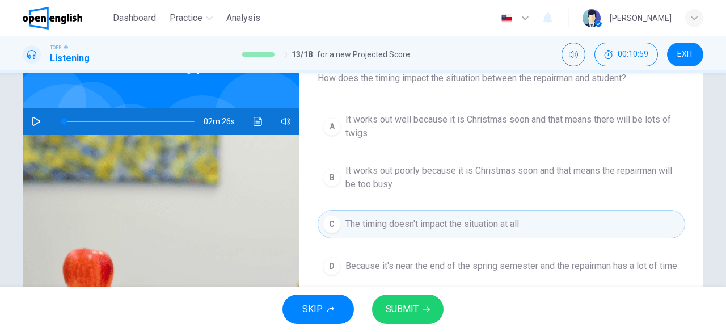
click at [396, 301] on span "SUBMIT" at bounding box center [402, 309] width 33 height 16
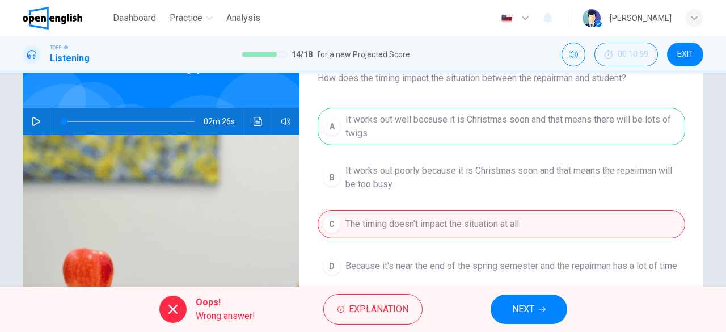
click at [680, 55] on span "EXIT" at bounding box center [685, 54] width 16 height 9
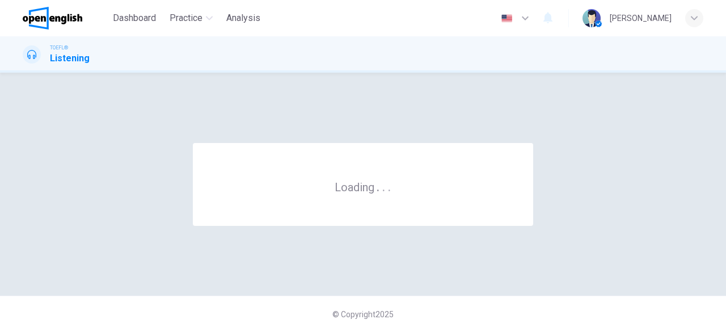
scroll to position [0, 0]
